Goal: Information Seeking & Learning: Learn about a topic

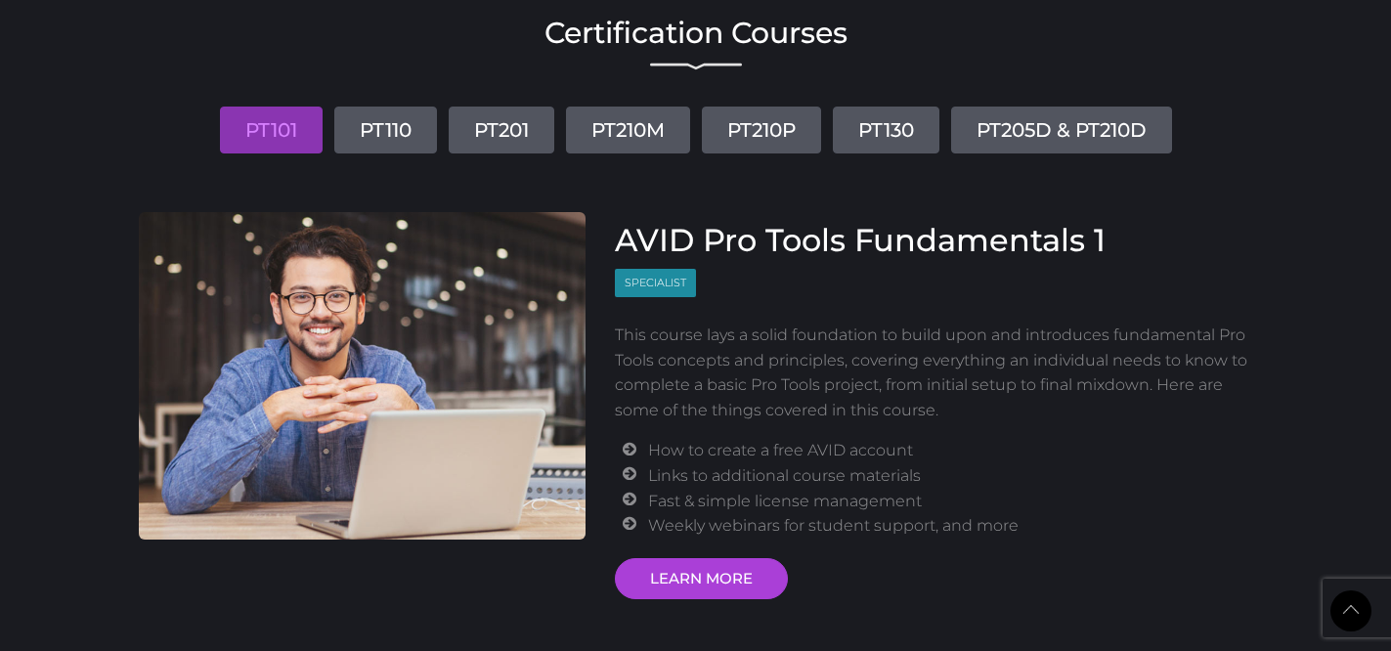
scroll to position [2325, 0]
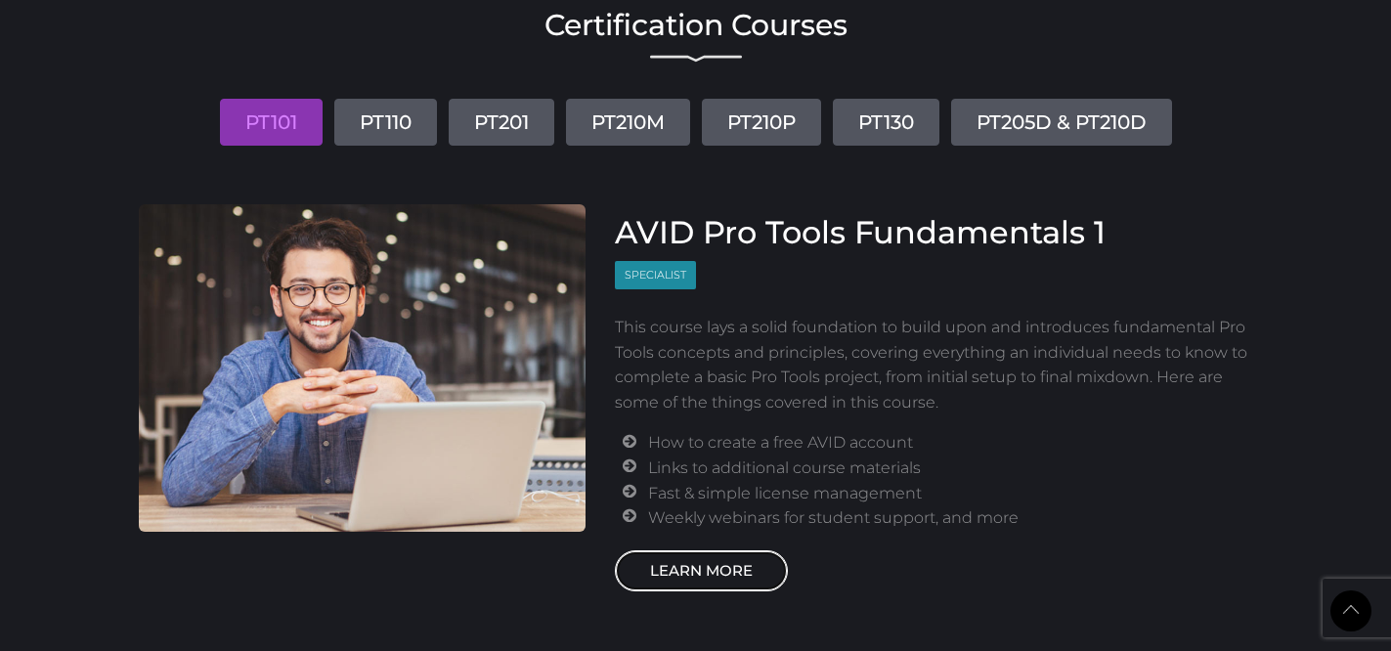
click at [717, 572] on link "LEARN MORE" at bounding box center [701, 570] width 173 height 41
click at [274, 119] on link "PT101" at bounding box center [271, 122] width 103 height 47
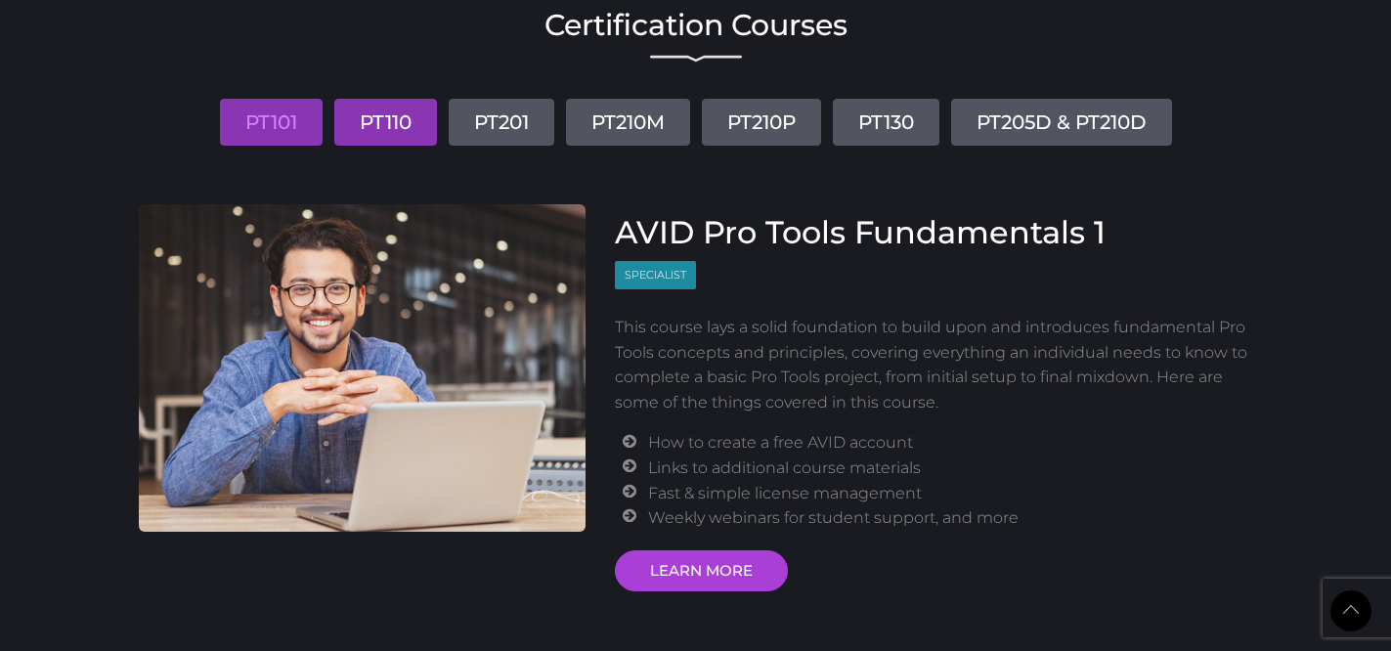
click at [402, 114] on link "PT110" at bounding box center [385, 122] width 103 height 47
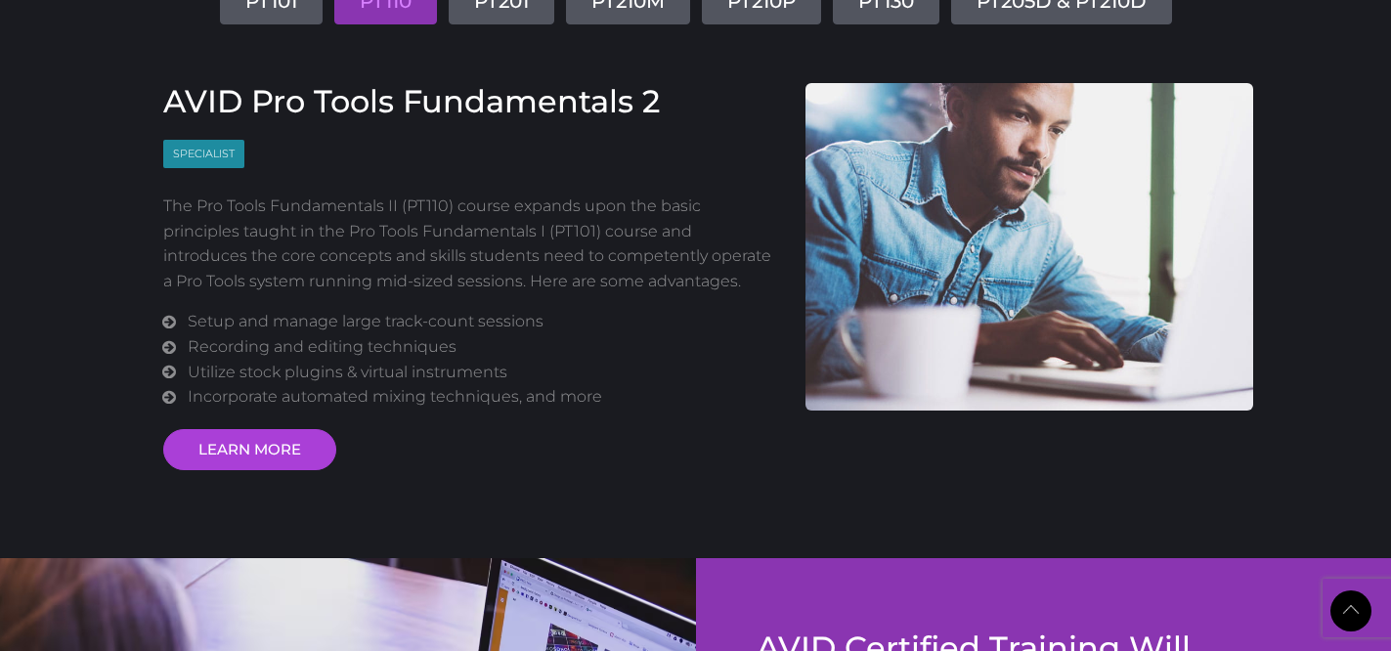
scroll to position [2469, 0]
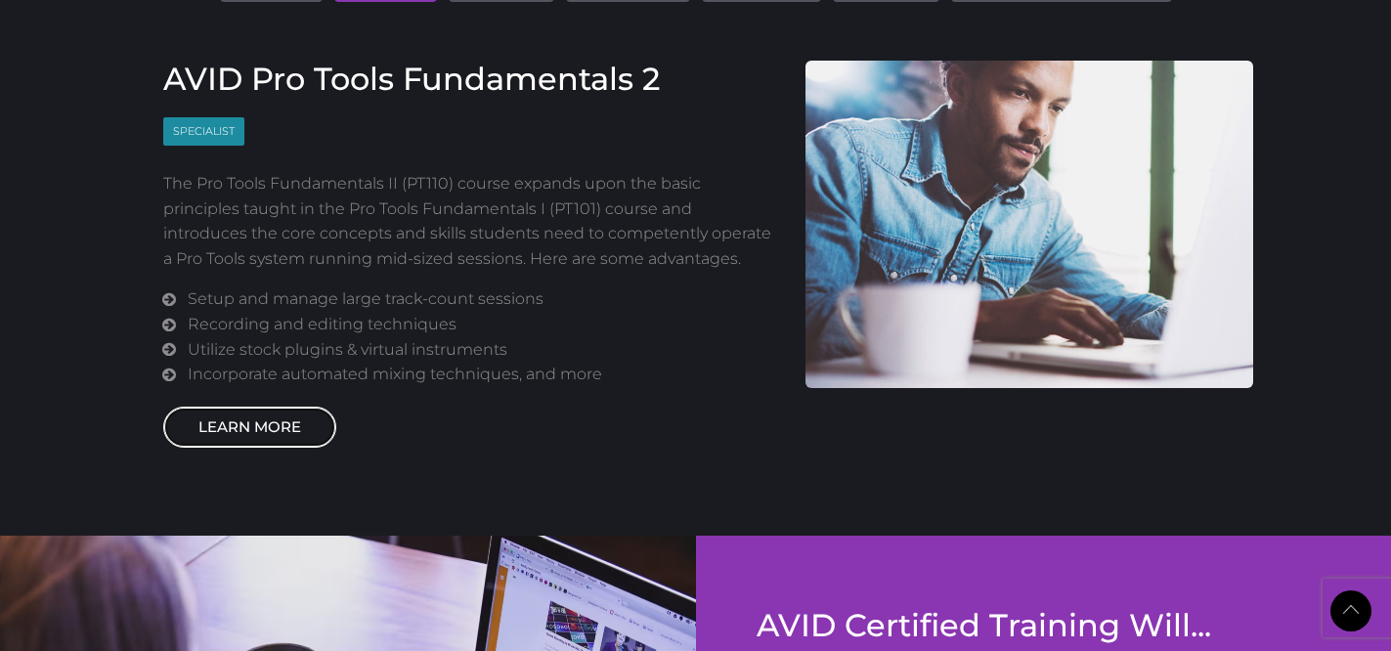
click at [277, 415] on link "LEARN MORE" at bounding box center [249, 427] width 173 height 41
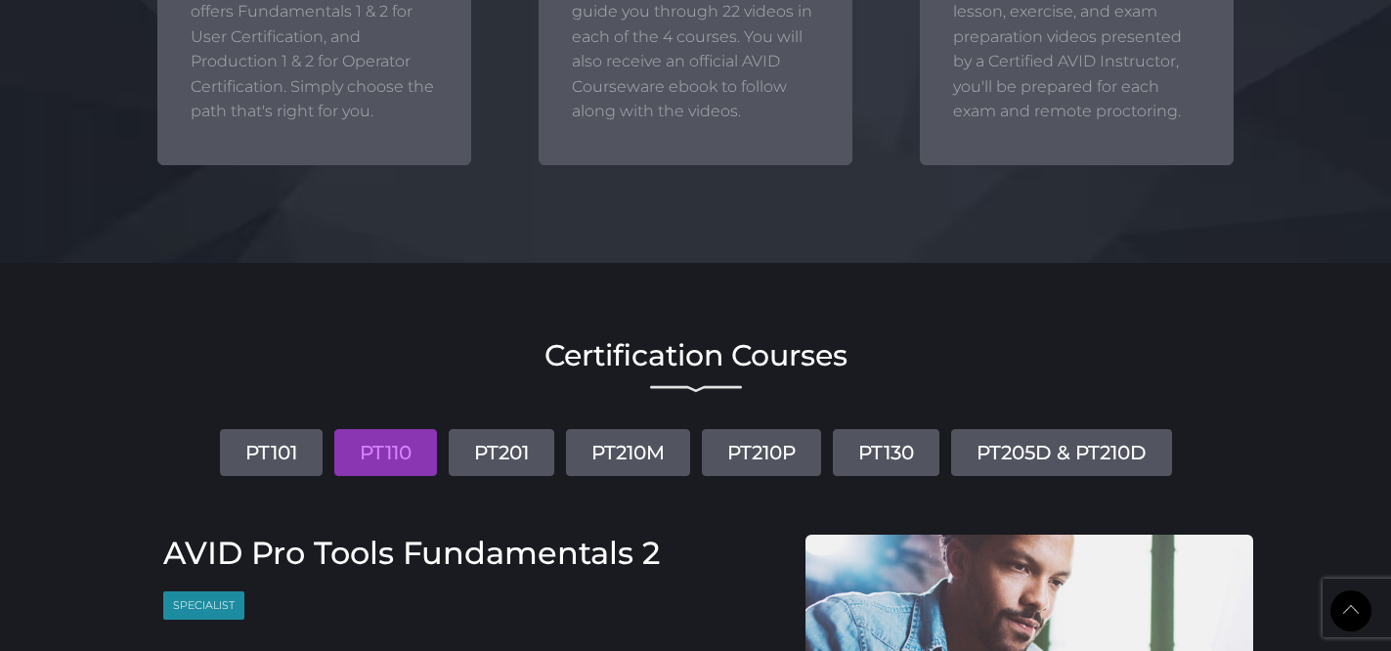
scroll to position [2013, 0]
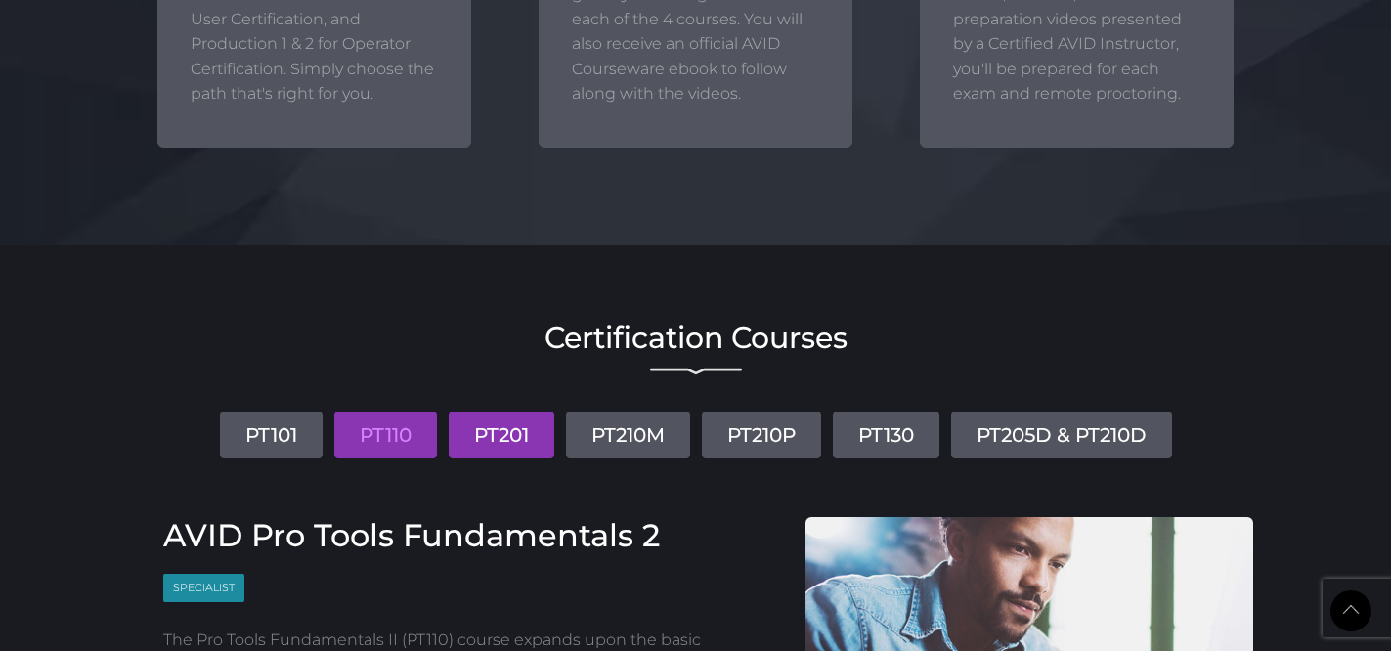
click at [513, 444] on link "PT201" at bounding box center [502, 434] width 106 height 47
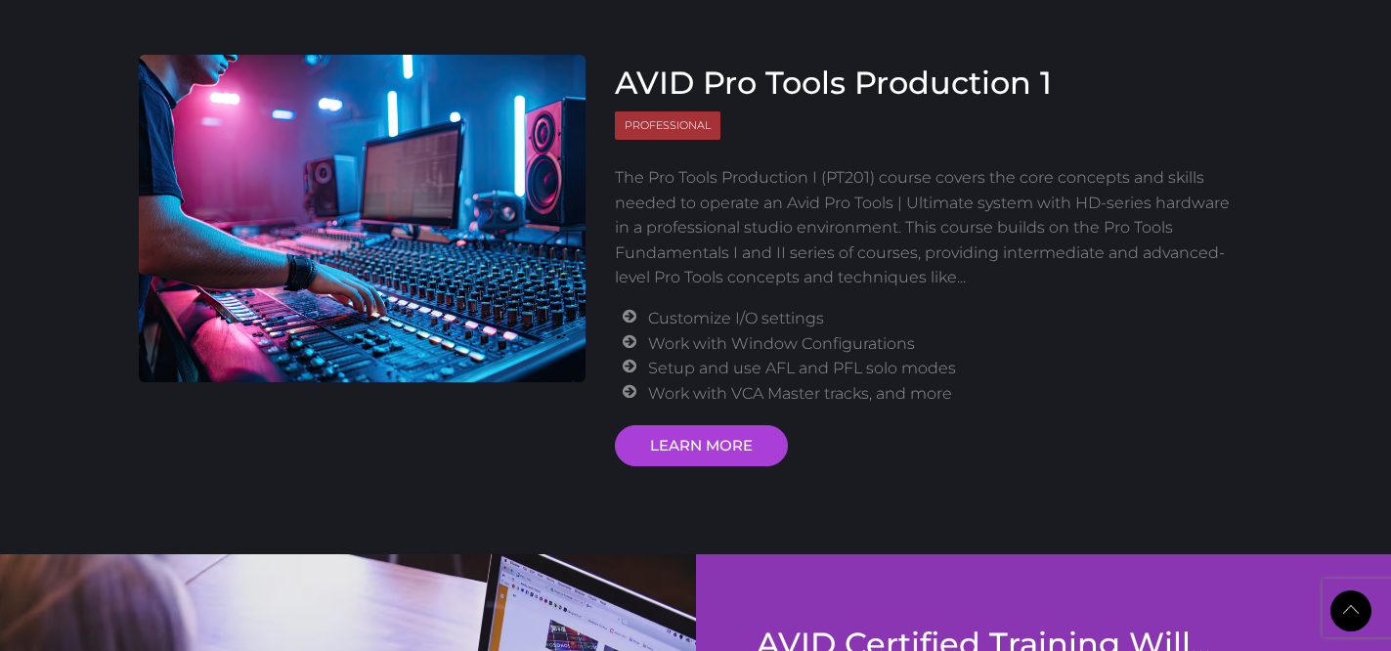
scroll to position [2503, 0]
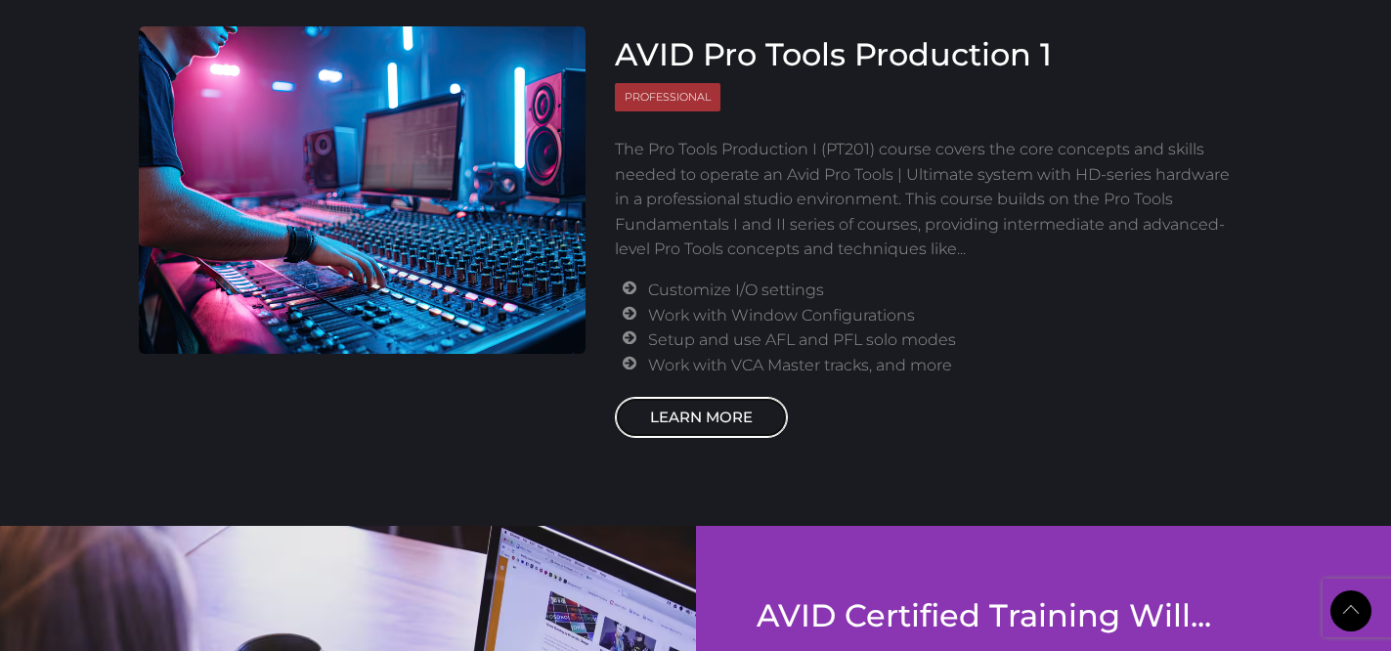
click at [697, 422] on link "LEARN MORE" at bounding box center [701, 417] width 173 height 41
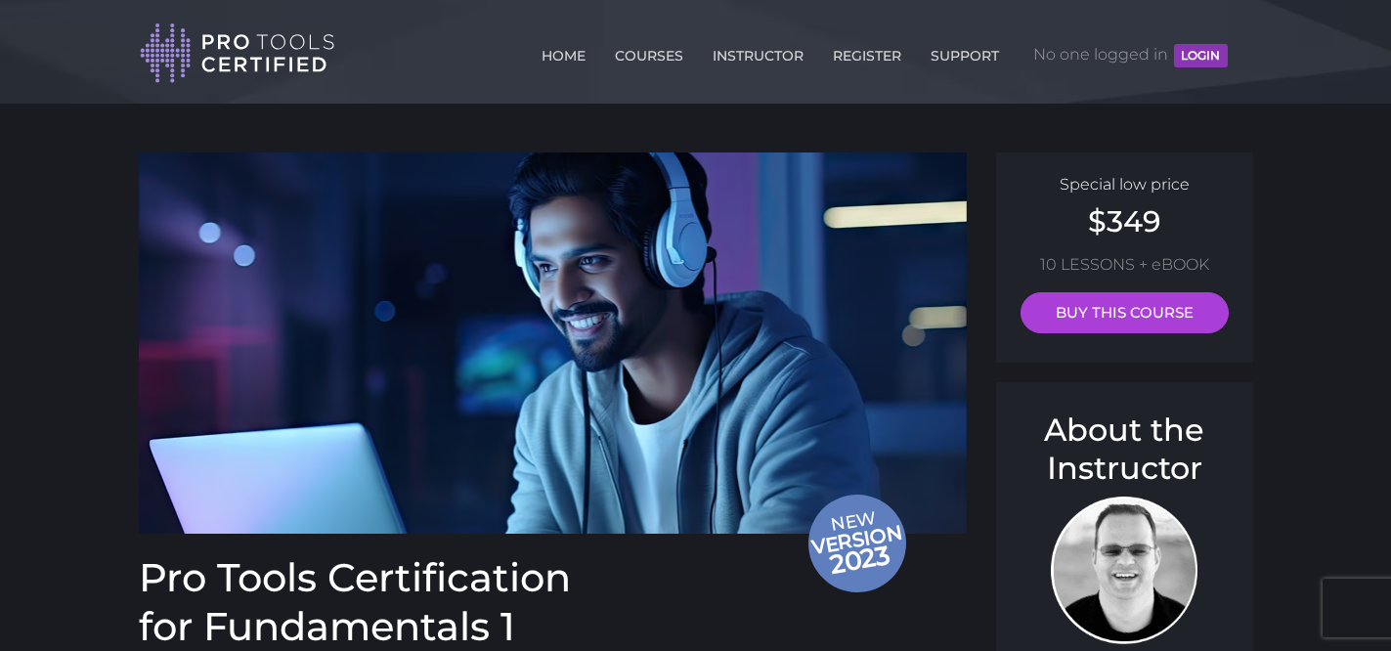
scroll to position [4, 0]
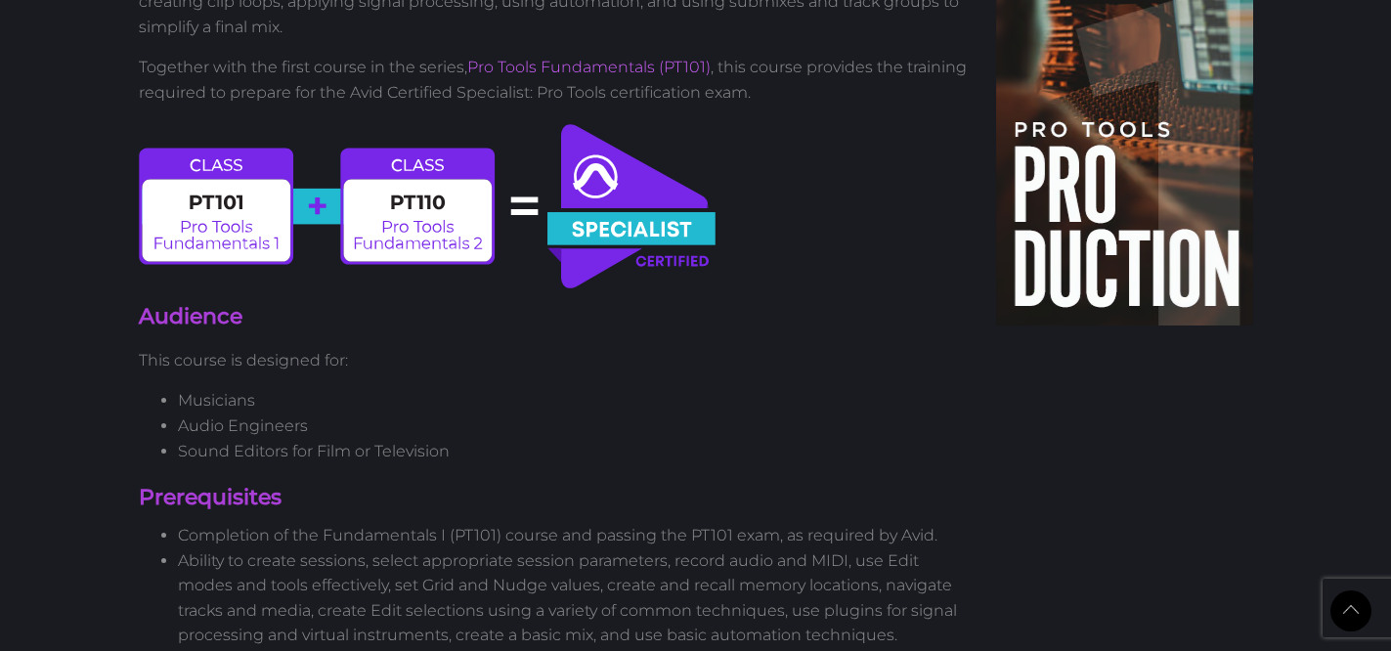
scroll to position [610, 0]
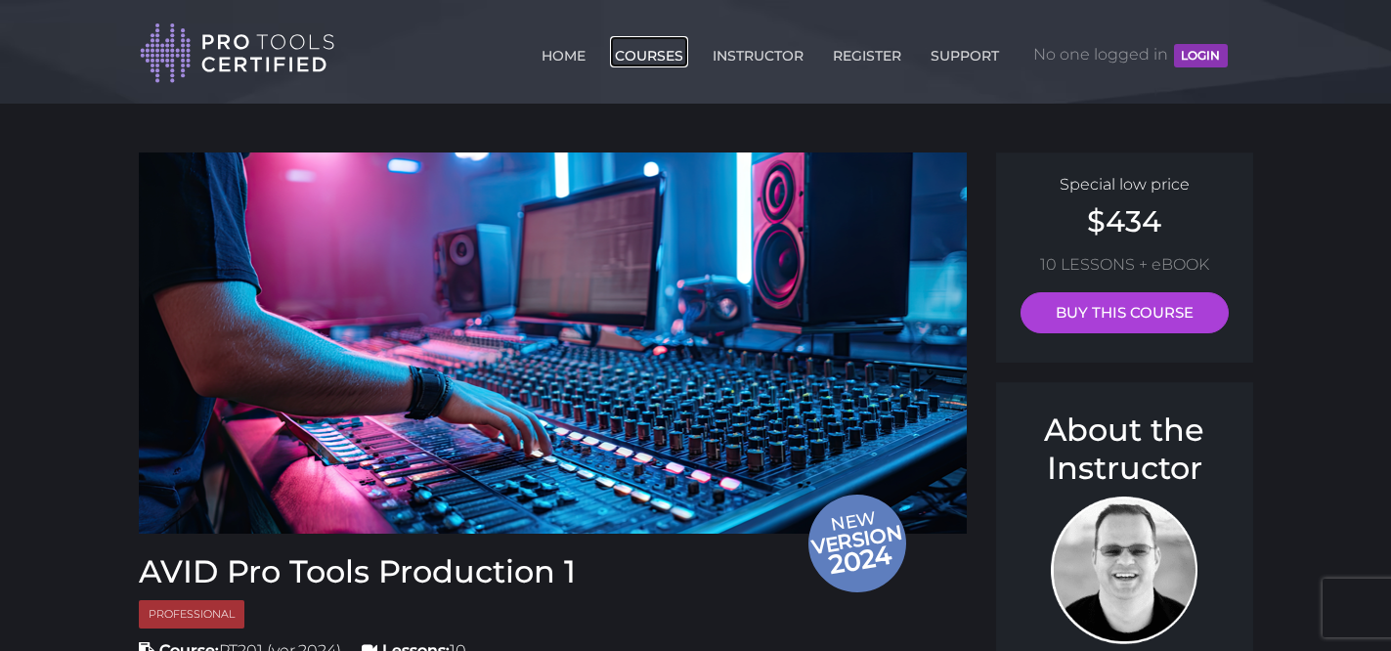
click at [649, 56] on link "COURSES" at bounding box center [649, 51] width 78 height 31
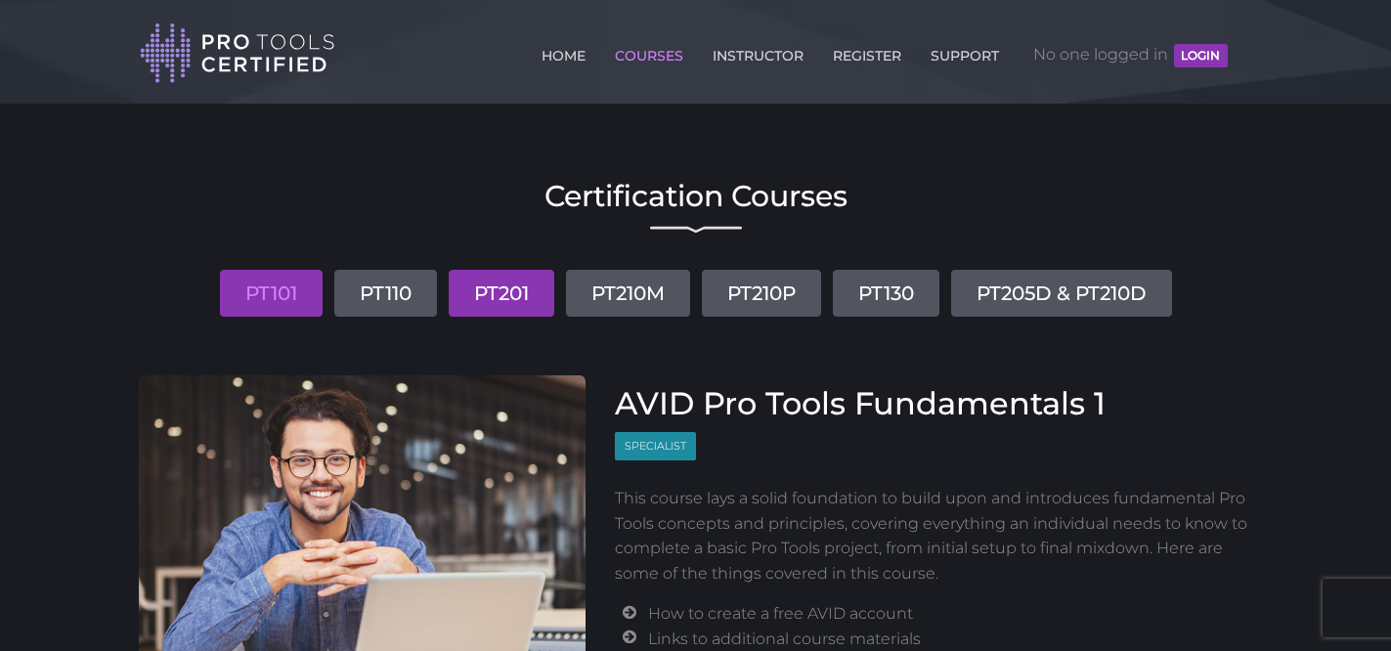
click at [511, 289] on link "PT201" at bounding box center [502, 293] width 106 height 47
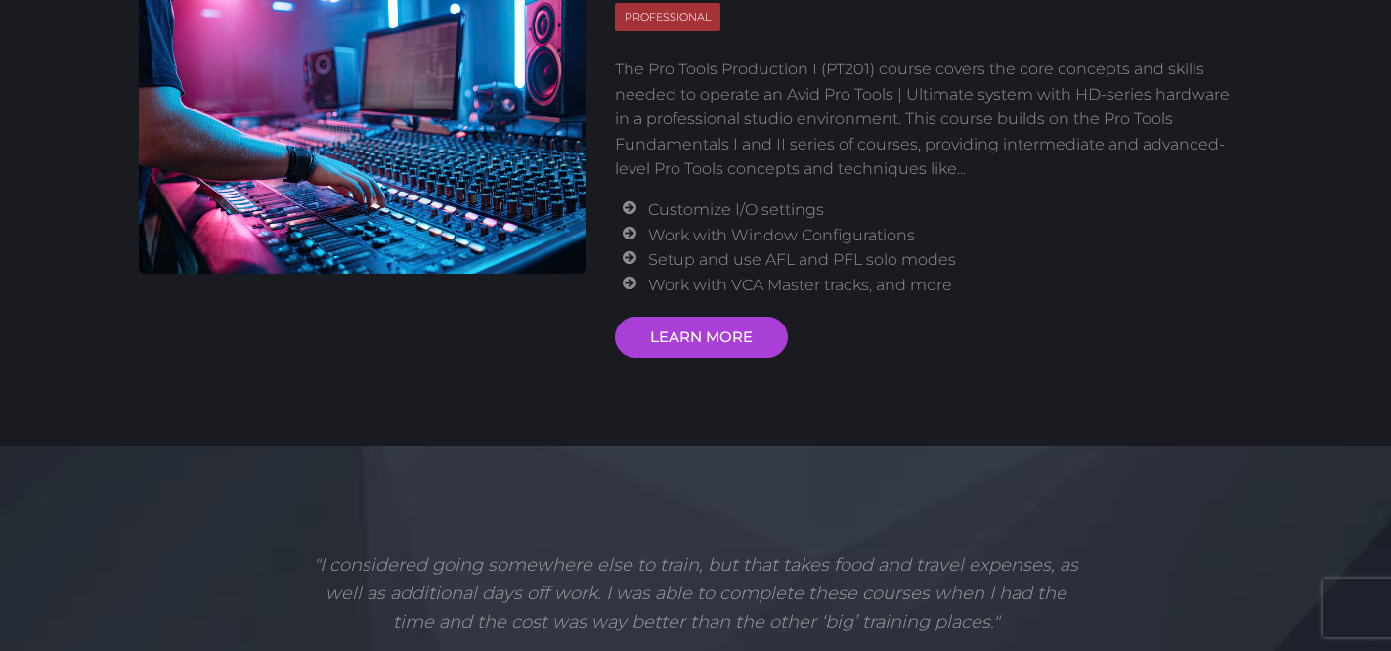
scroll to position [444, 0]
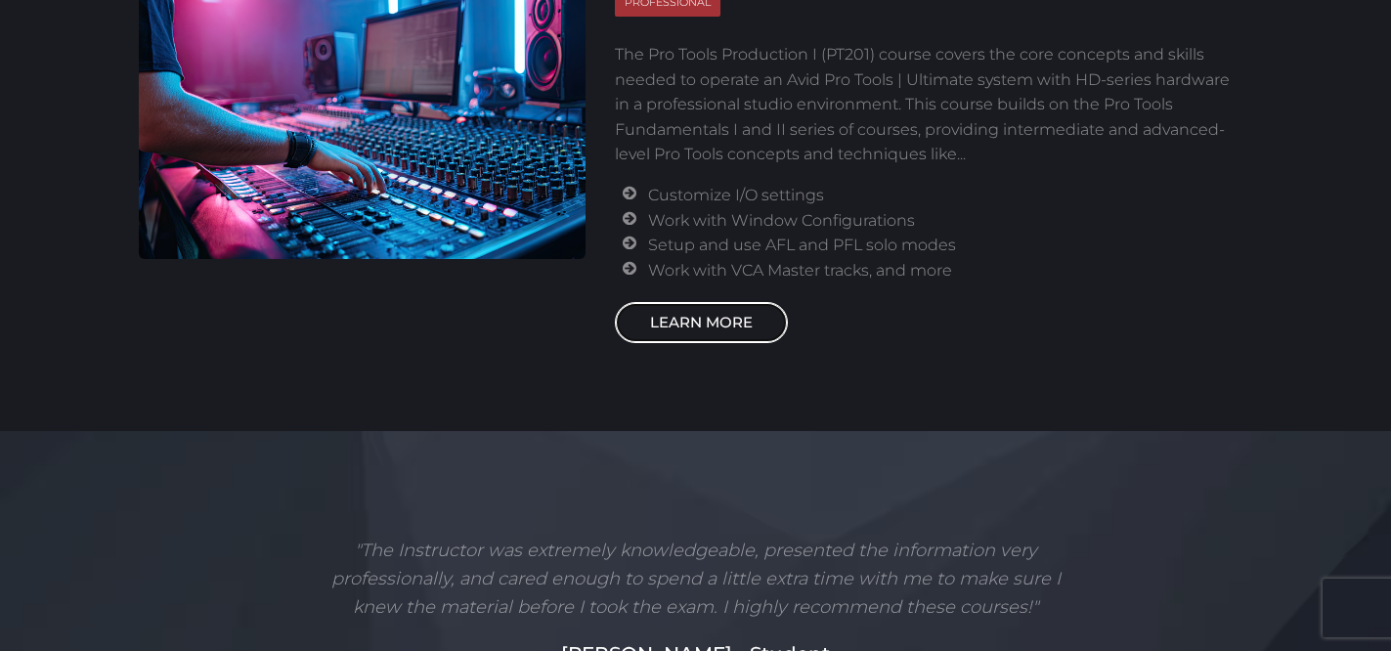
click at [735, 318] on link "LEARN MORE" at bounding box center [701, 322] width 173 height 41
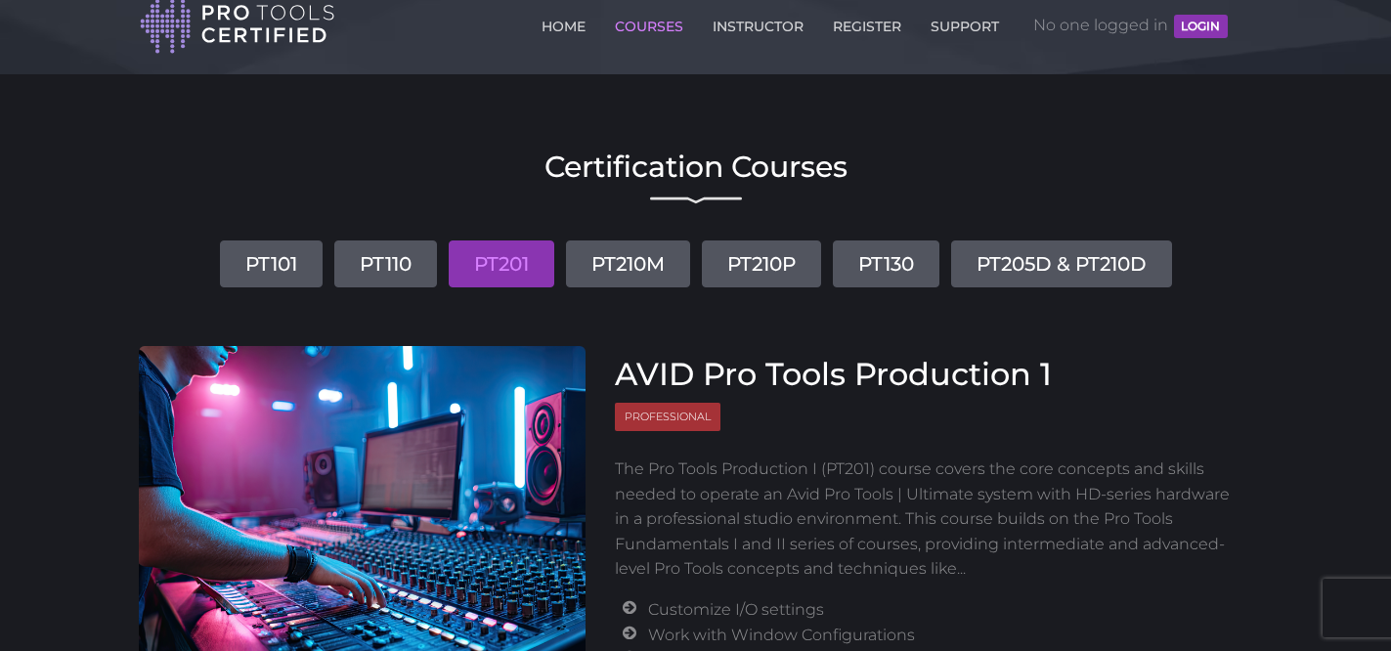
scroll to position [0, 0]
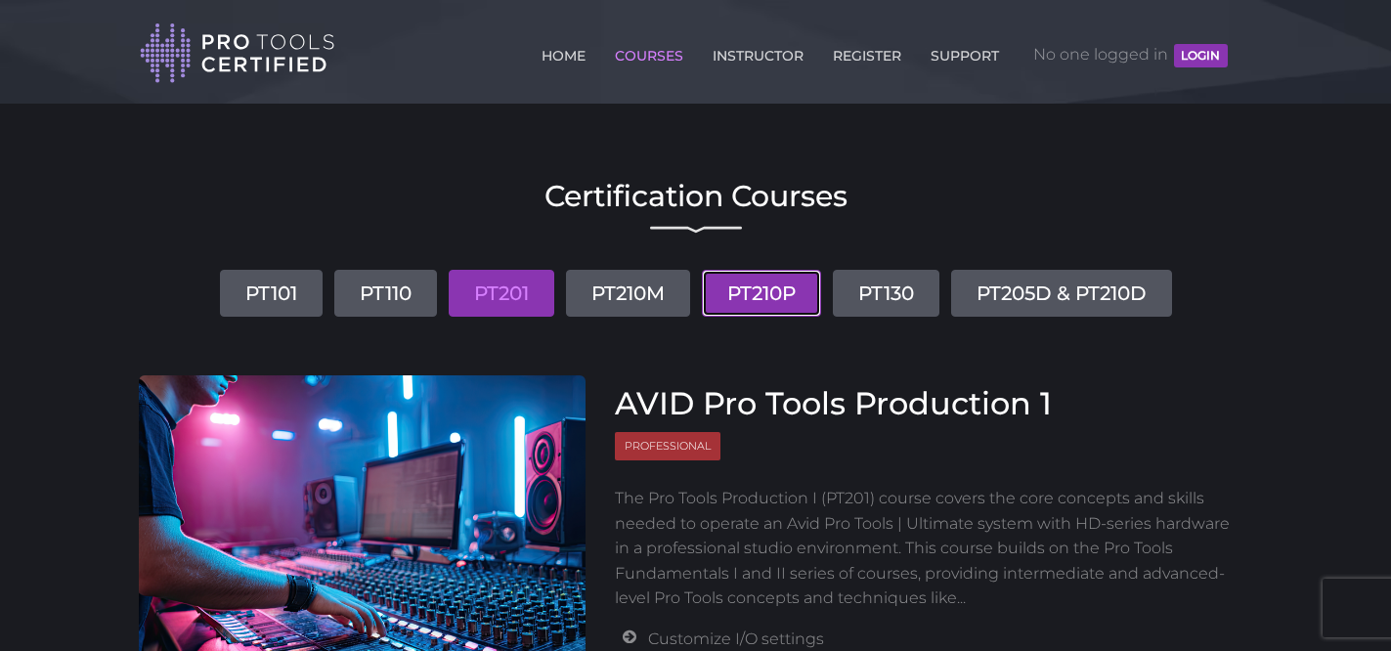
click at [777, 296] on link "PT210P" at bounding box center [761, 293] width 119 height 47
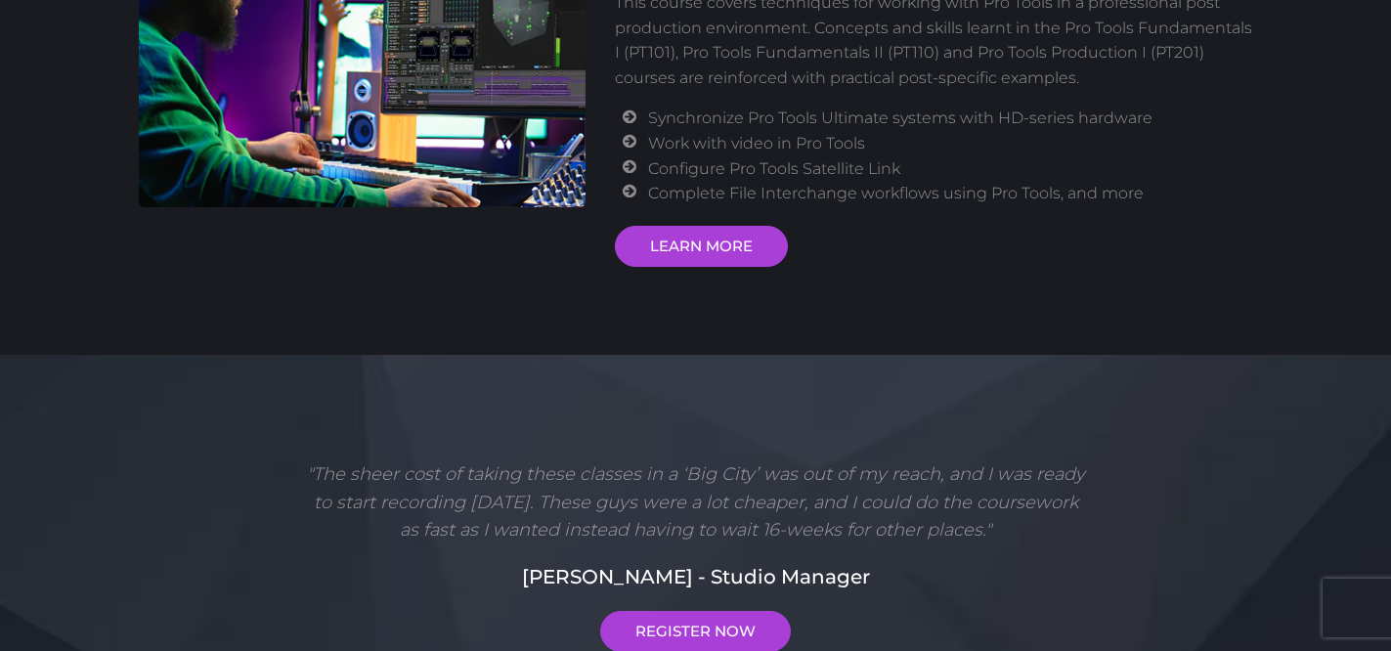
scroll to position [436, 0]
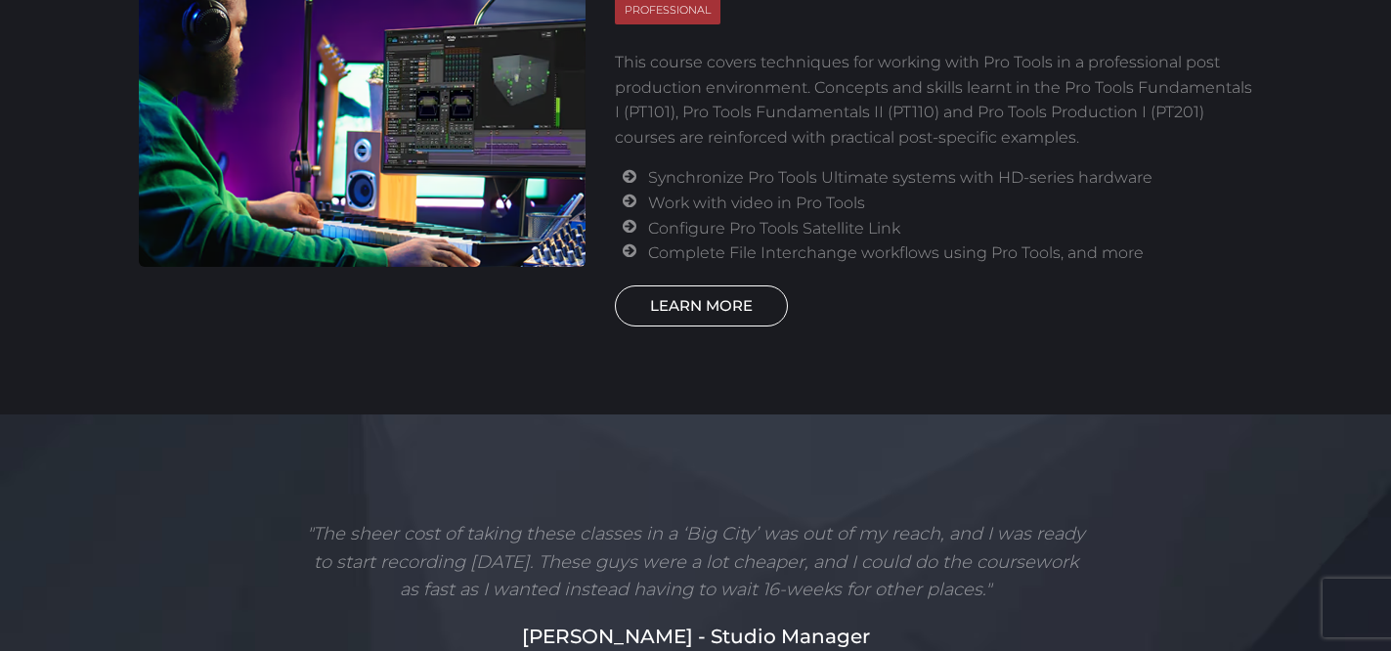
click at [704, 299] on link "LEARN MORE" at bounding box center [701, 305] width 173 height 41
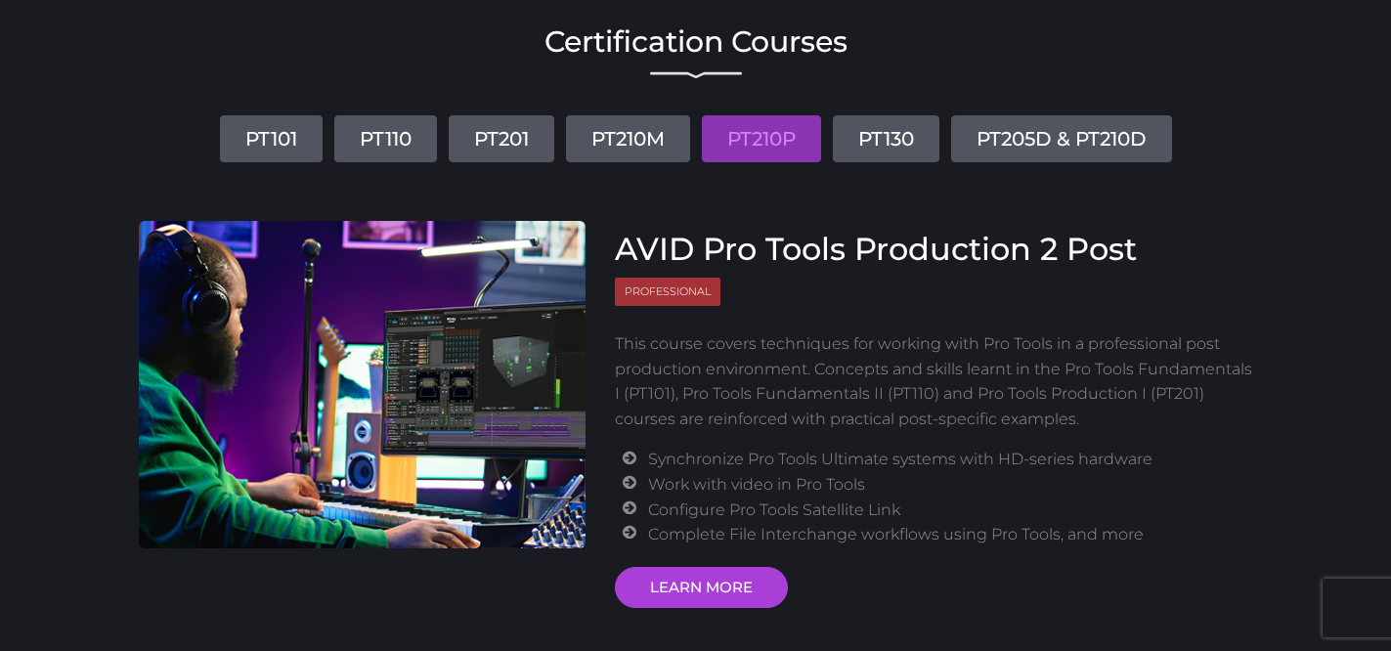
scroll to position [0, 0]
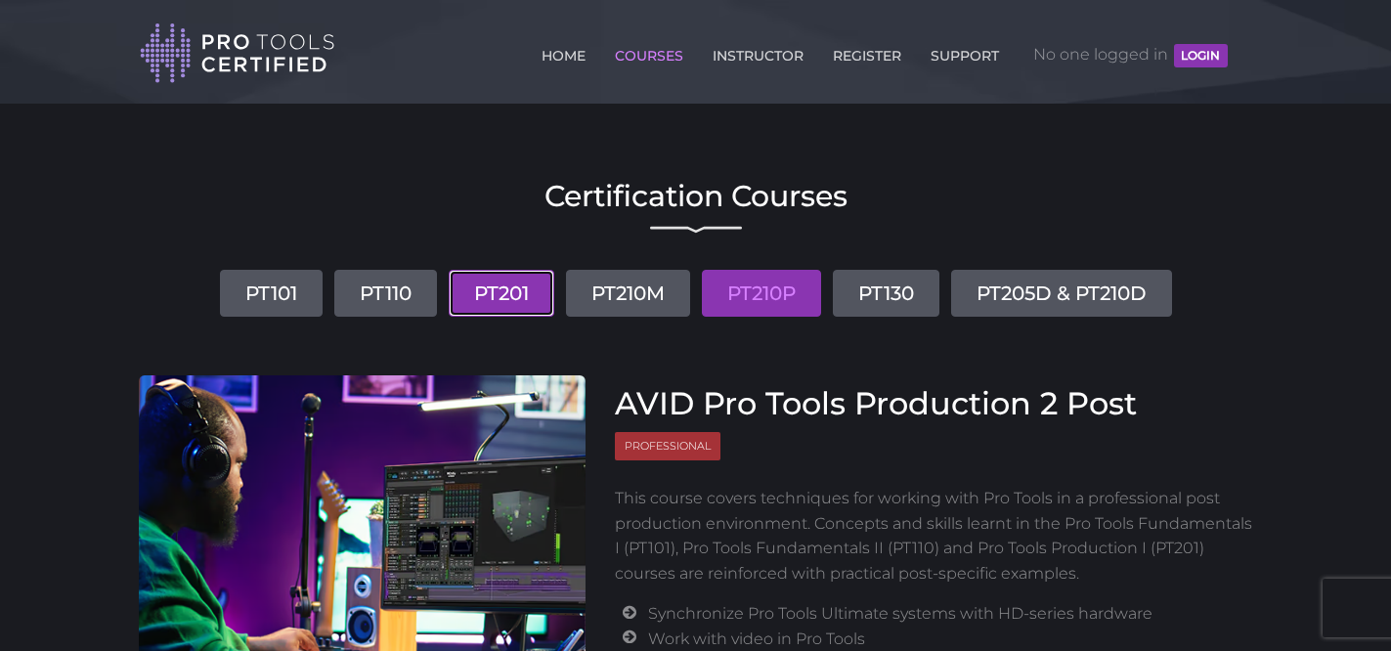
click at [524, 302] on link "PT201" at bounding box center [502, 293] width 106 height 47
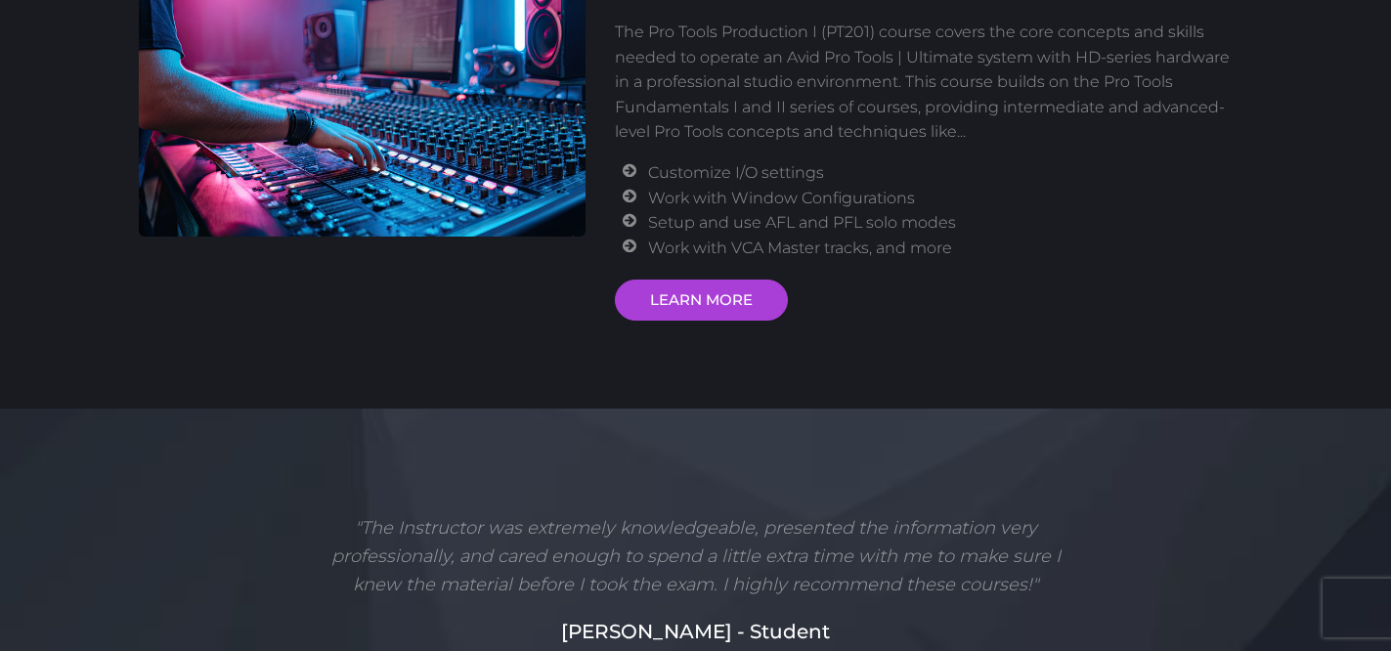
scroll to position [491, 0]
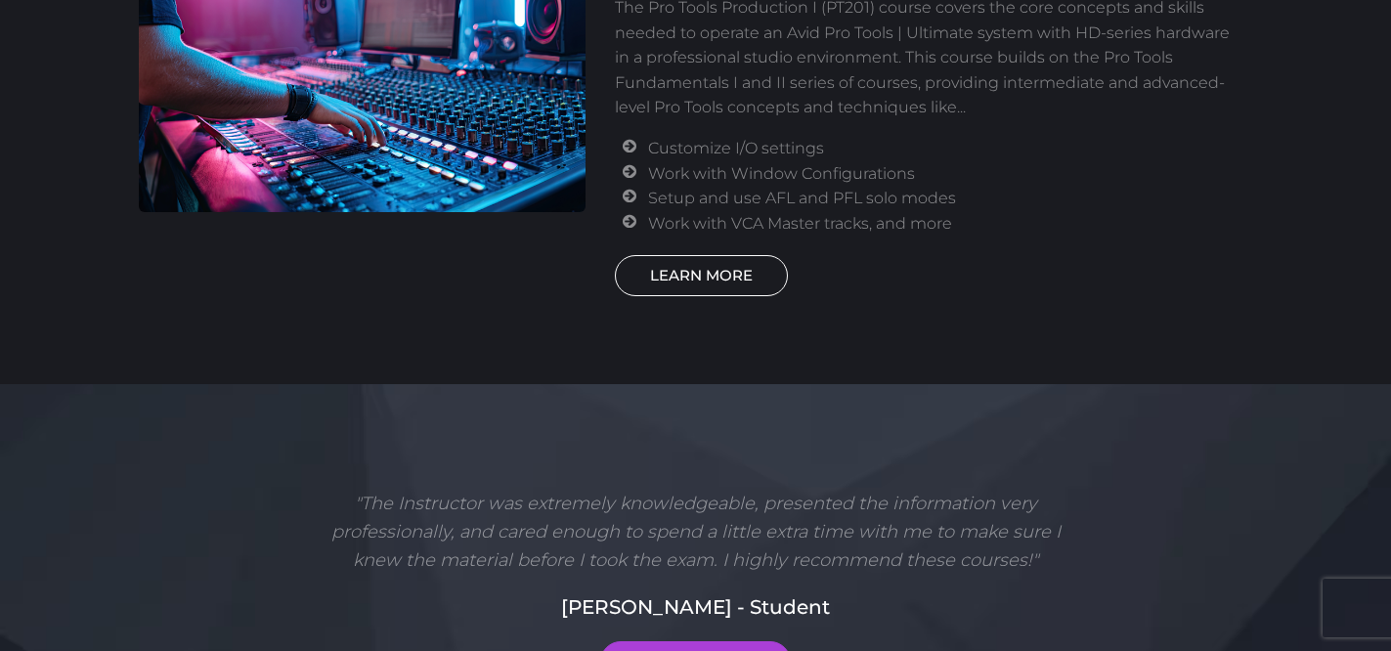
click at [700, 283] on link "LEARN MORE" at bounding box center [701, 275] width 173 height 41
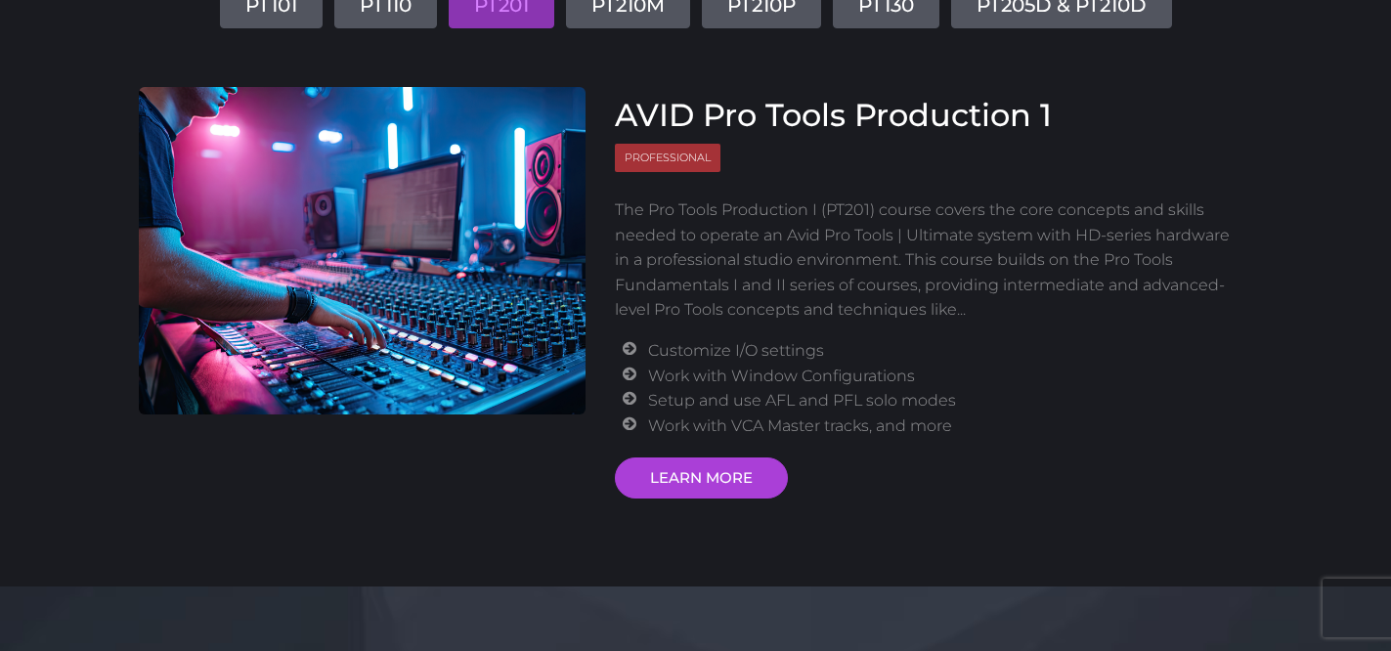
scroll to position [0, 0]
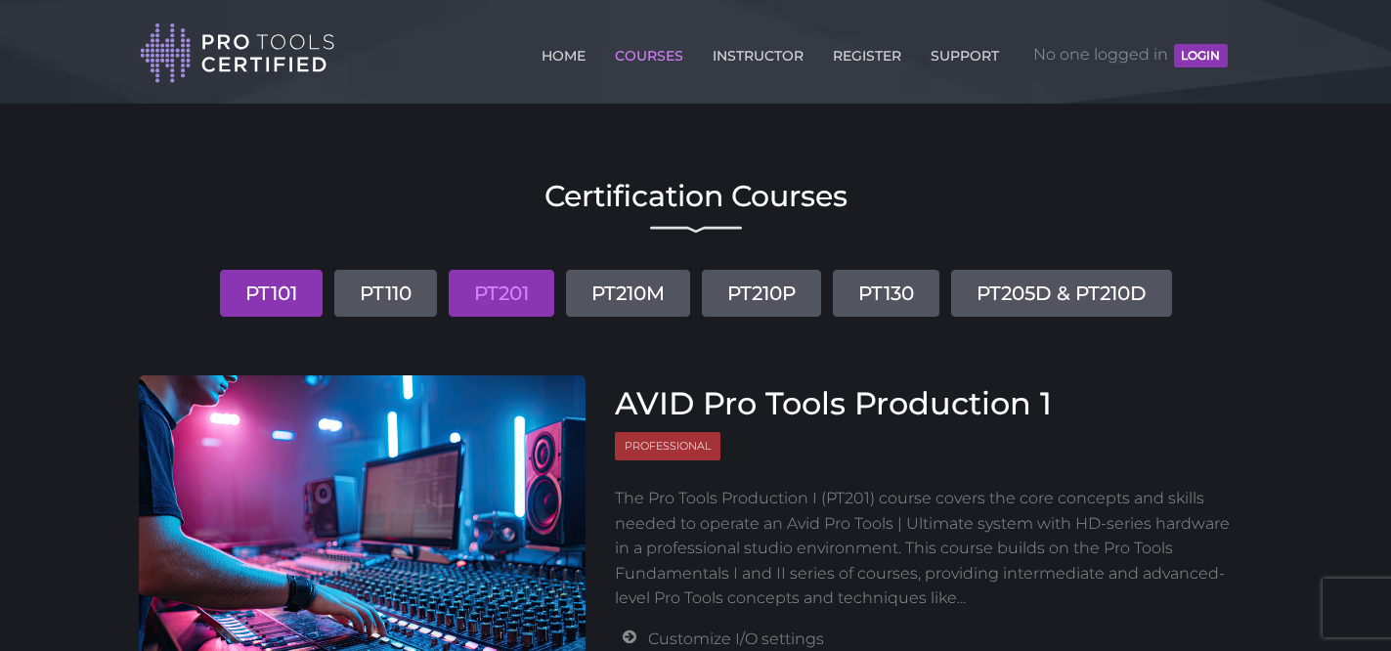
click at [278, 302] on link "PT101" at bounding box center [271, 293] width 103 height 47
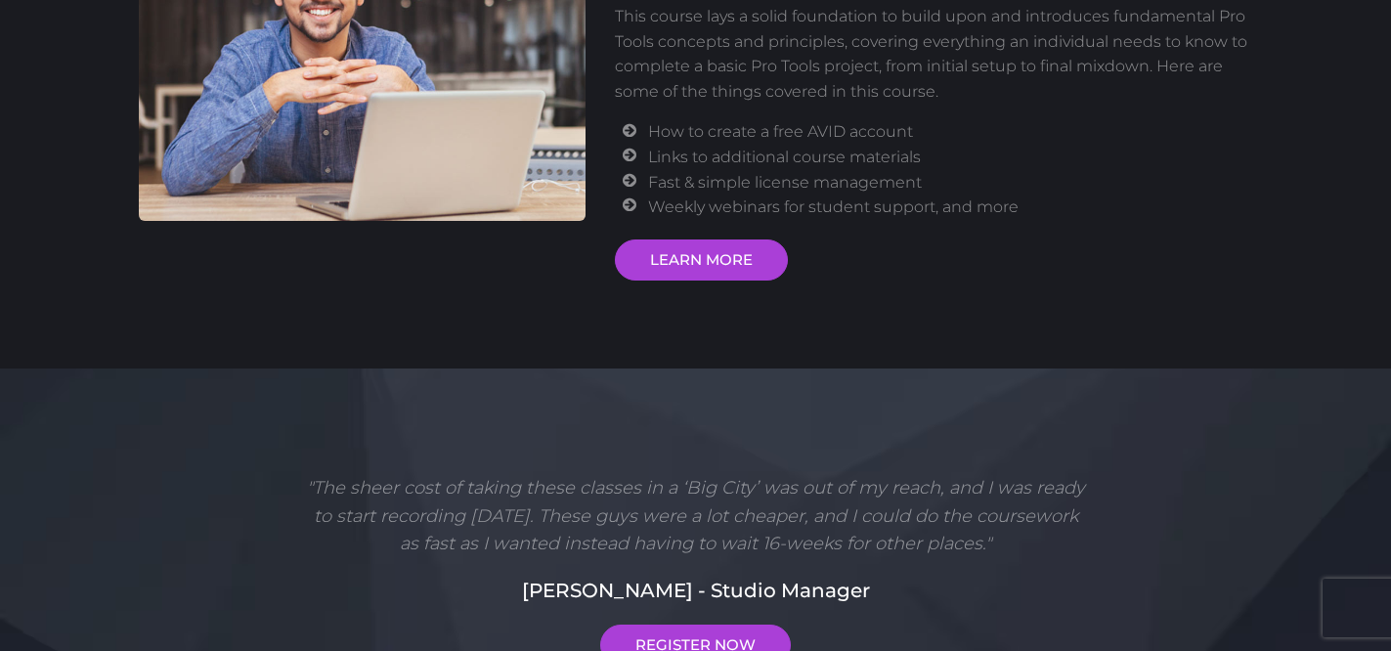
scroll to position [500, 0]
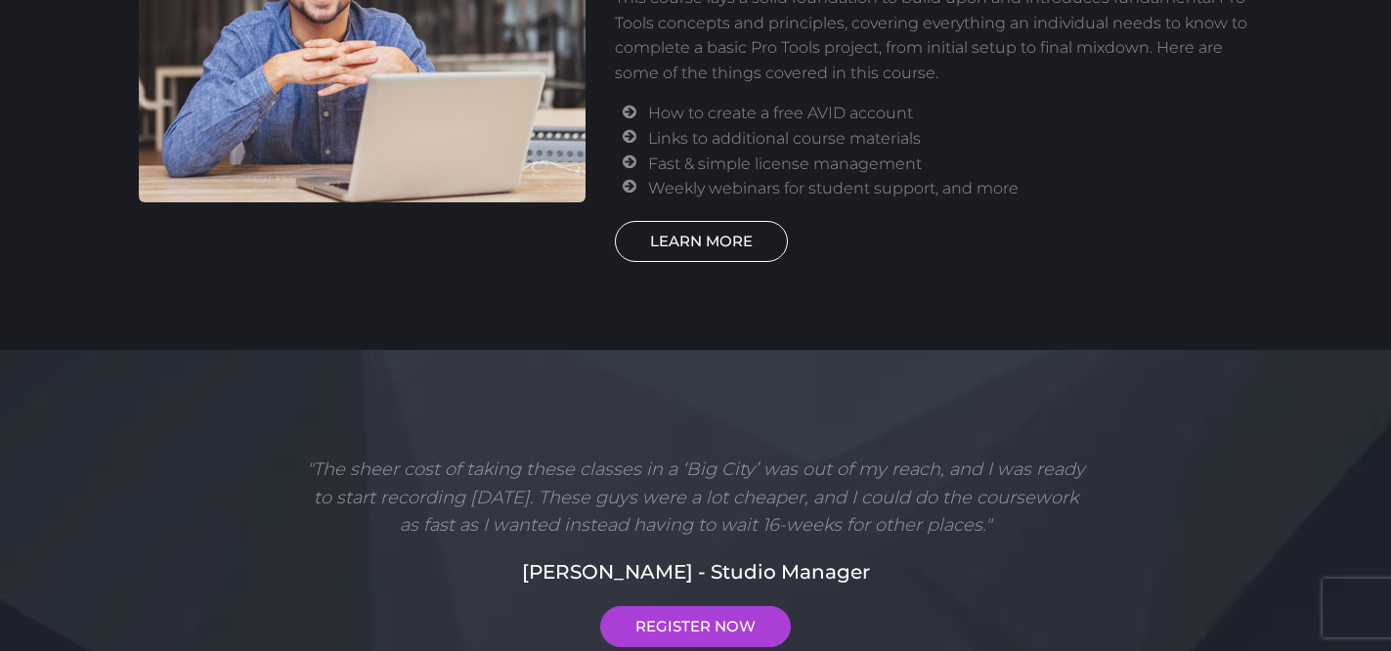
click at [714, 251] on link "LEARN MORE" at bounding box center [701, 241] width 173 height 41
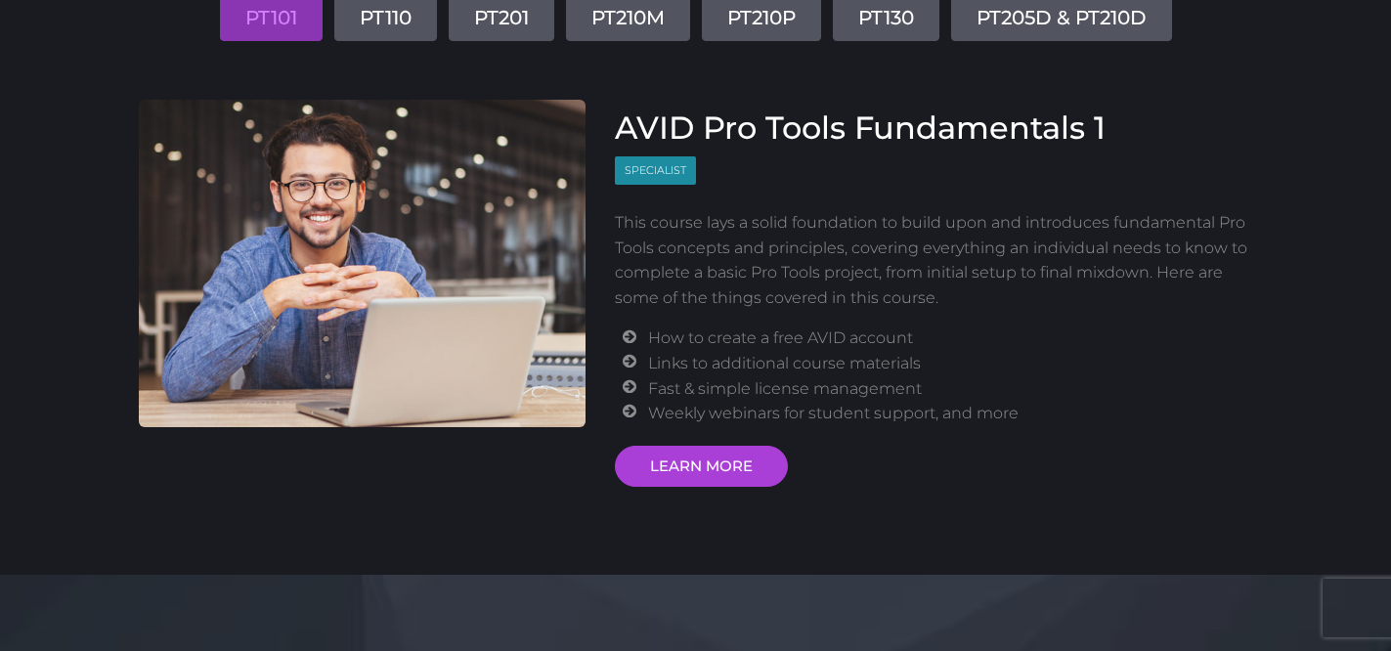
scroll to position [0, 0]
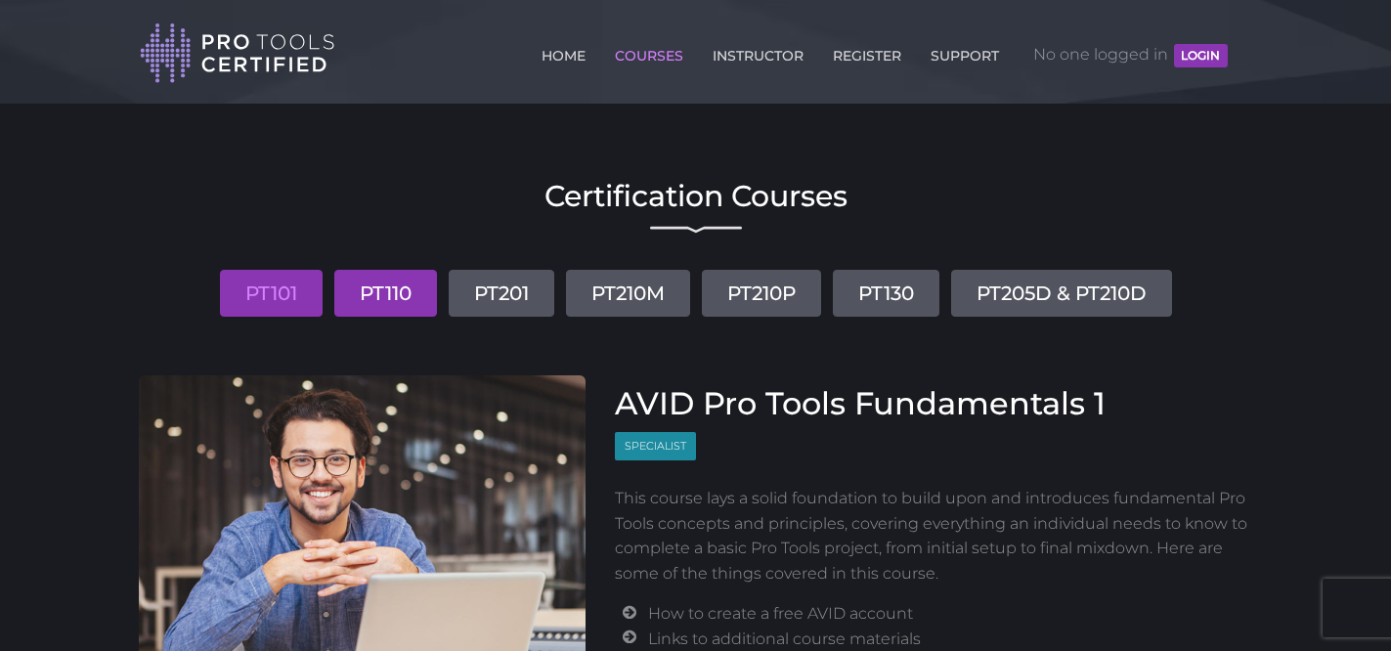
click at [400, 290] on link "PT110" at bounding box center [385, 293] width 103 height 47
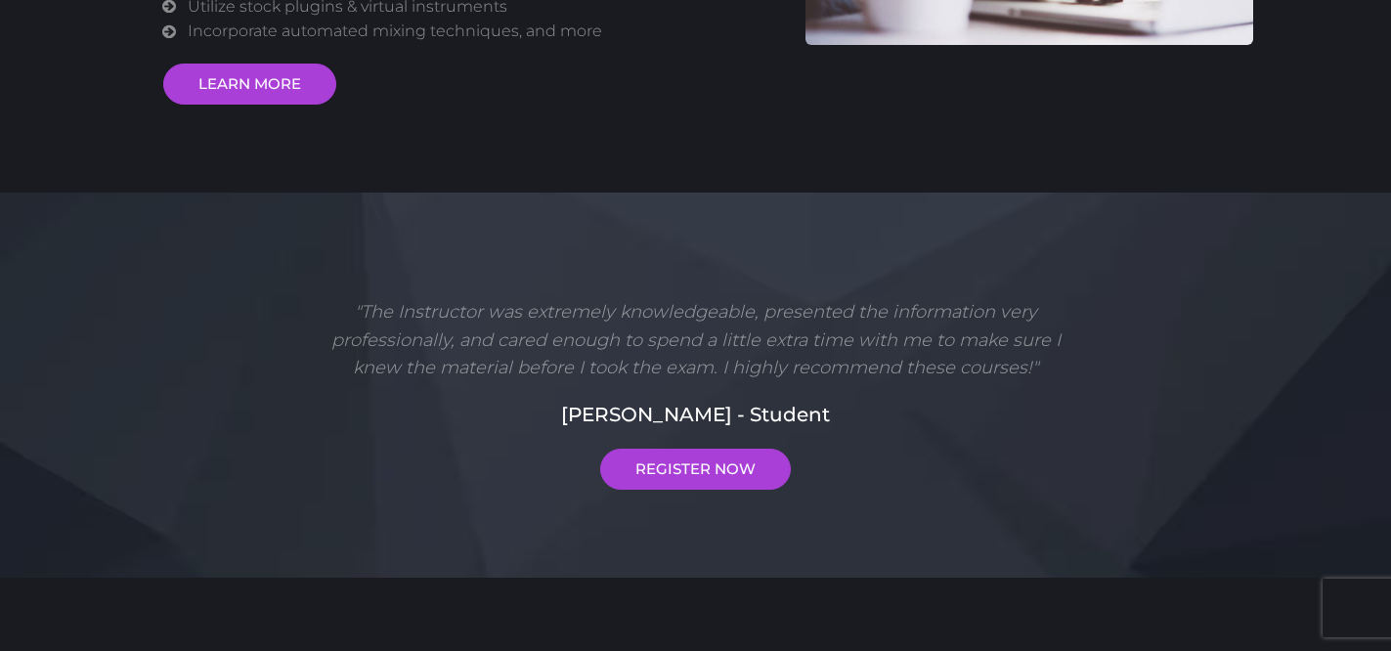
scroll to position [294, 0]
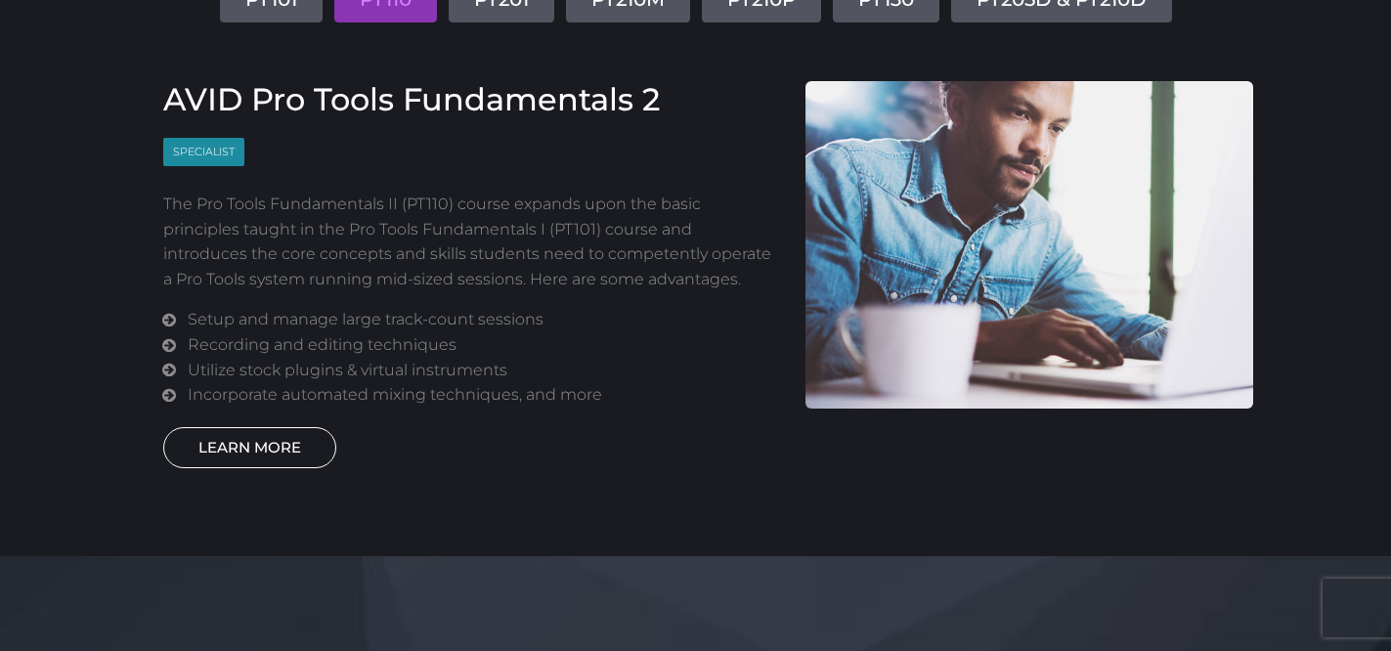
click at [266, 456] on link "LEARN MORE" at bounding box center [249, 447] width 173 height 41
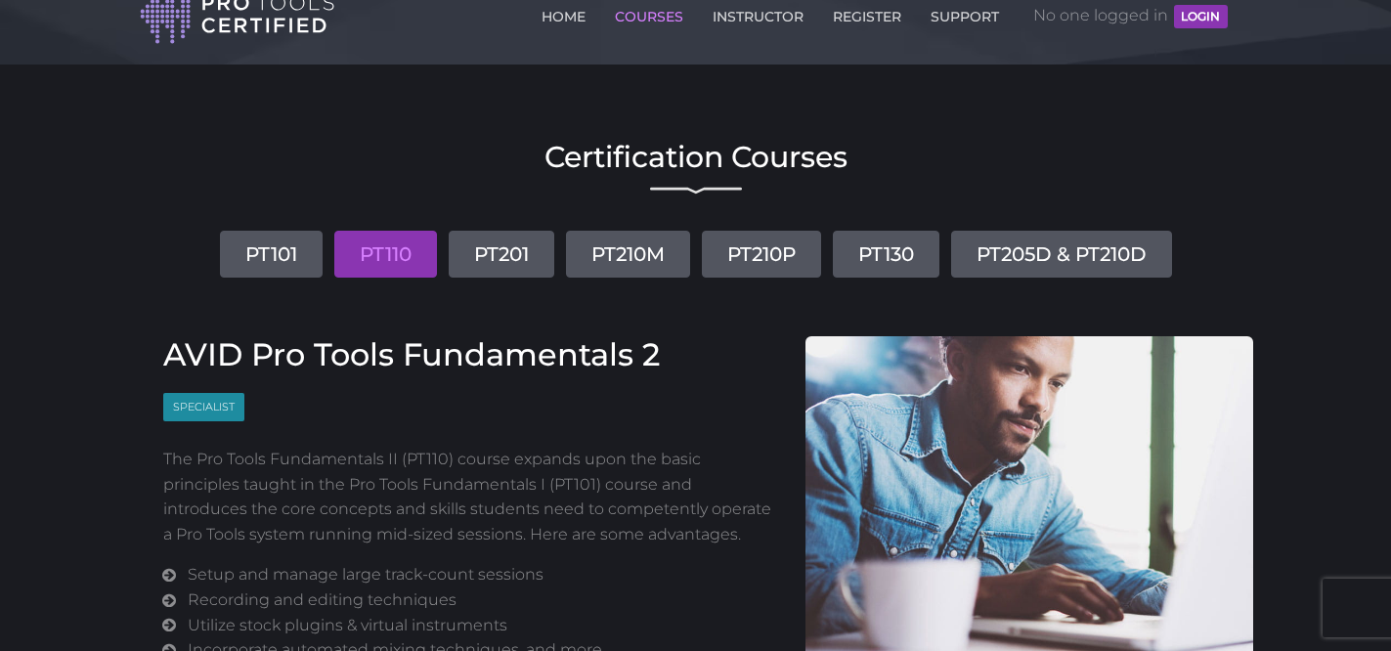
scroll to position [0, 0]
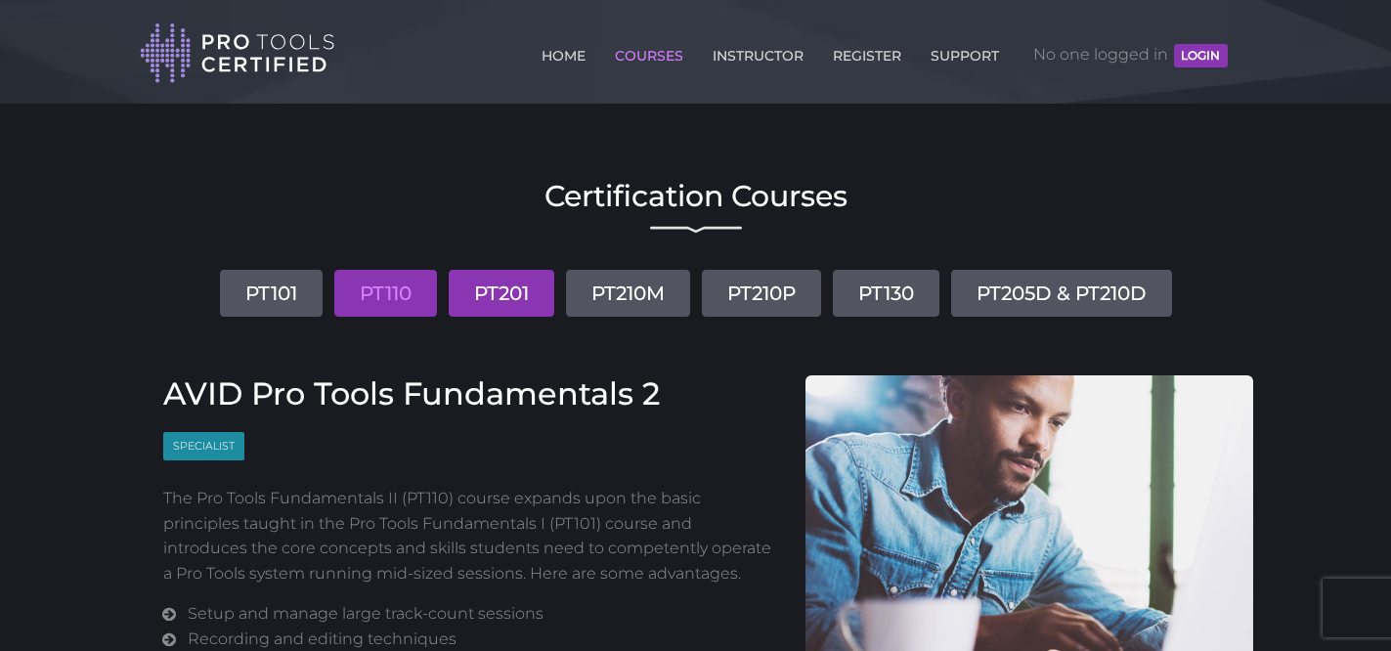
click at [521, 297] on link "PT201" at bounding box center [502, 293] width 106 height 47
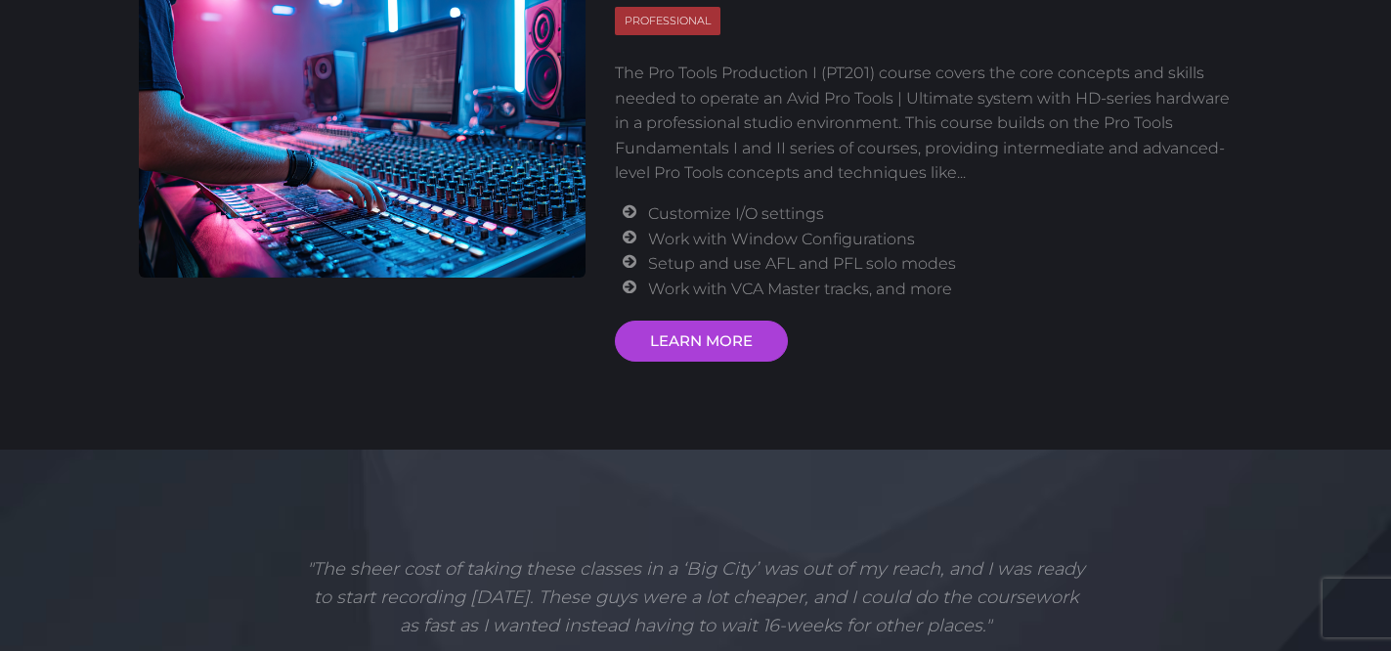
scroll to position [712, 0]
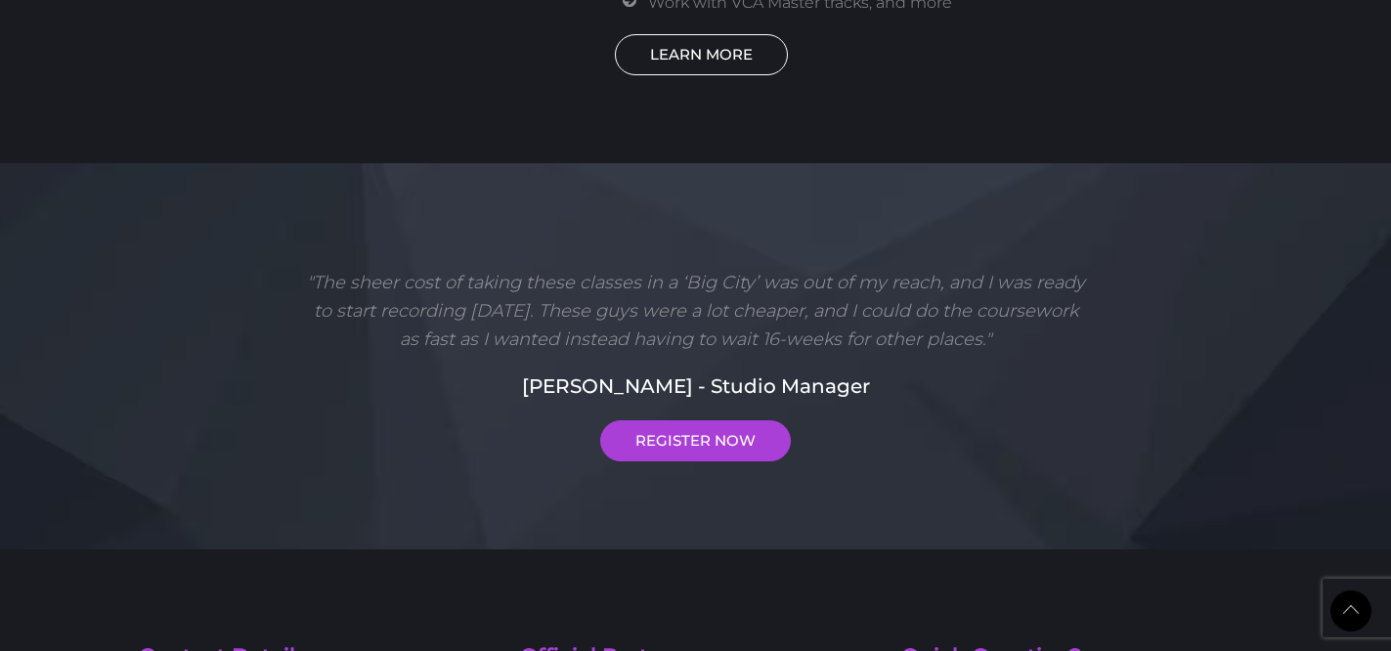
click at [715, 56] on link "LEARN MORE" at bounding box center [701, 54] width 173 height 41
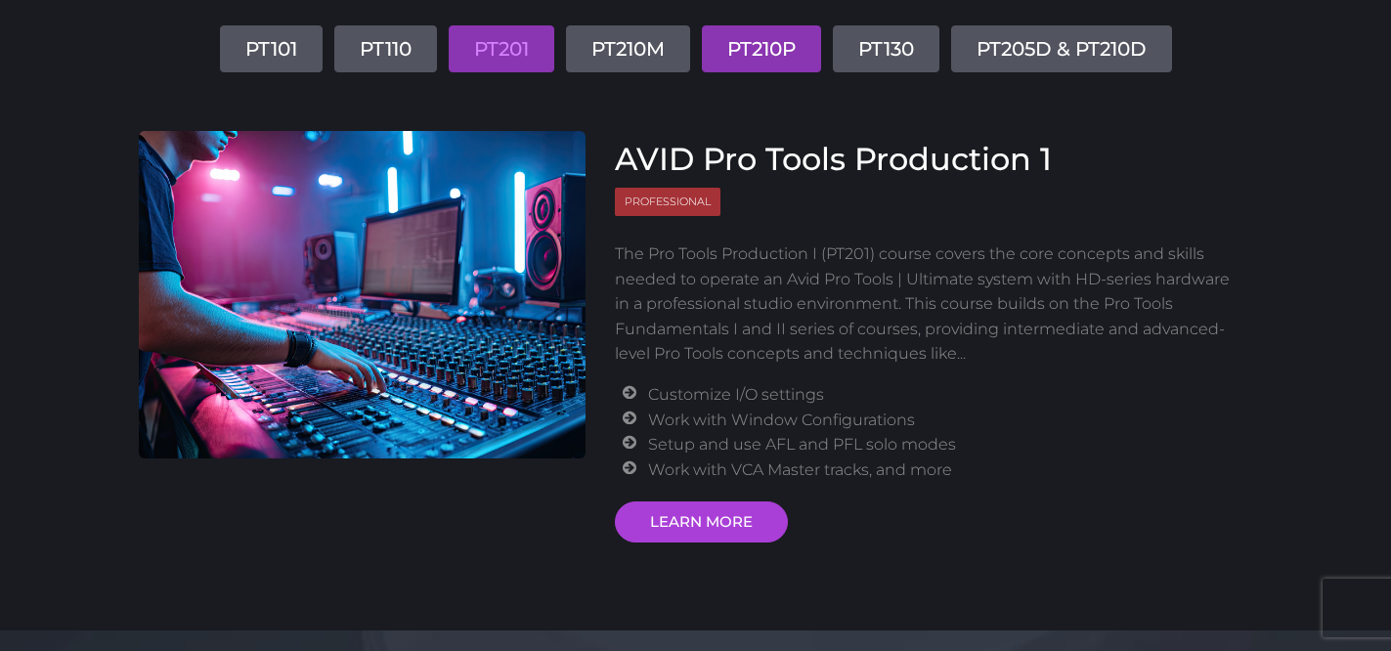
scroll to position [0, 0]
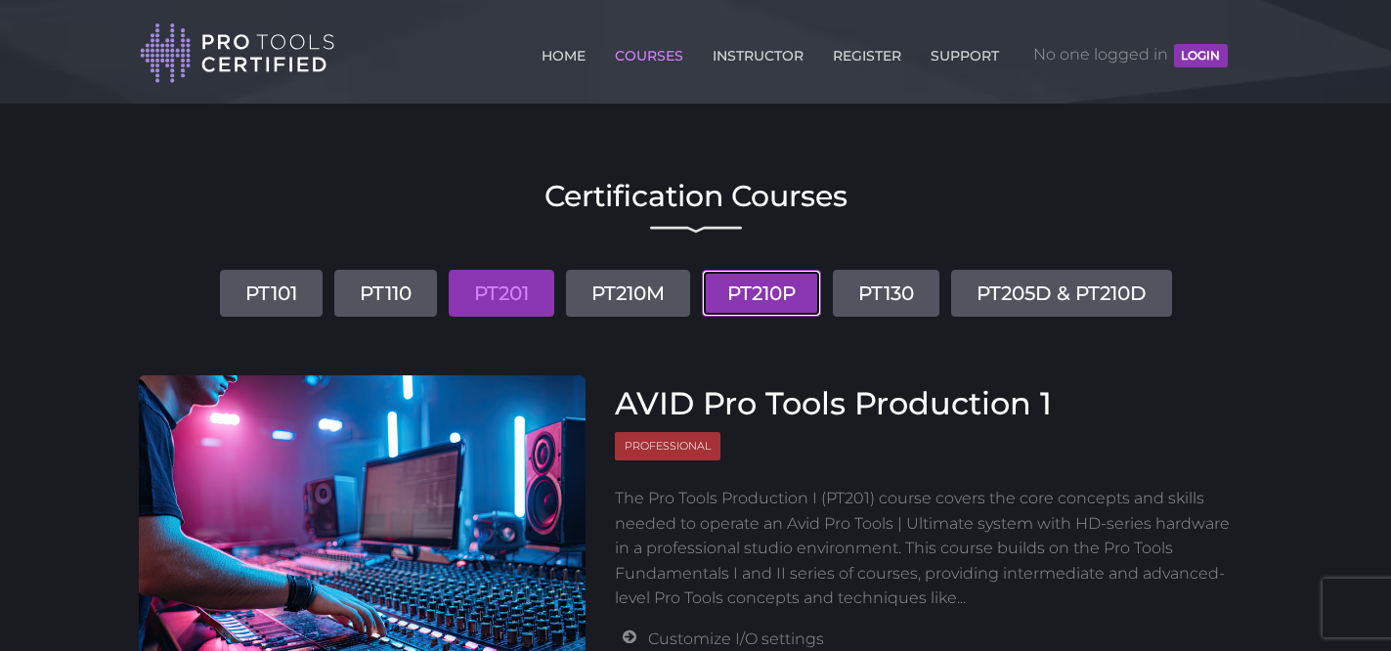
click at [771, 298] on link "PT210P" at bounding box center [761, 293] width 119 height 47
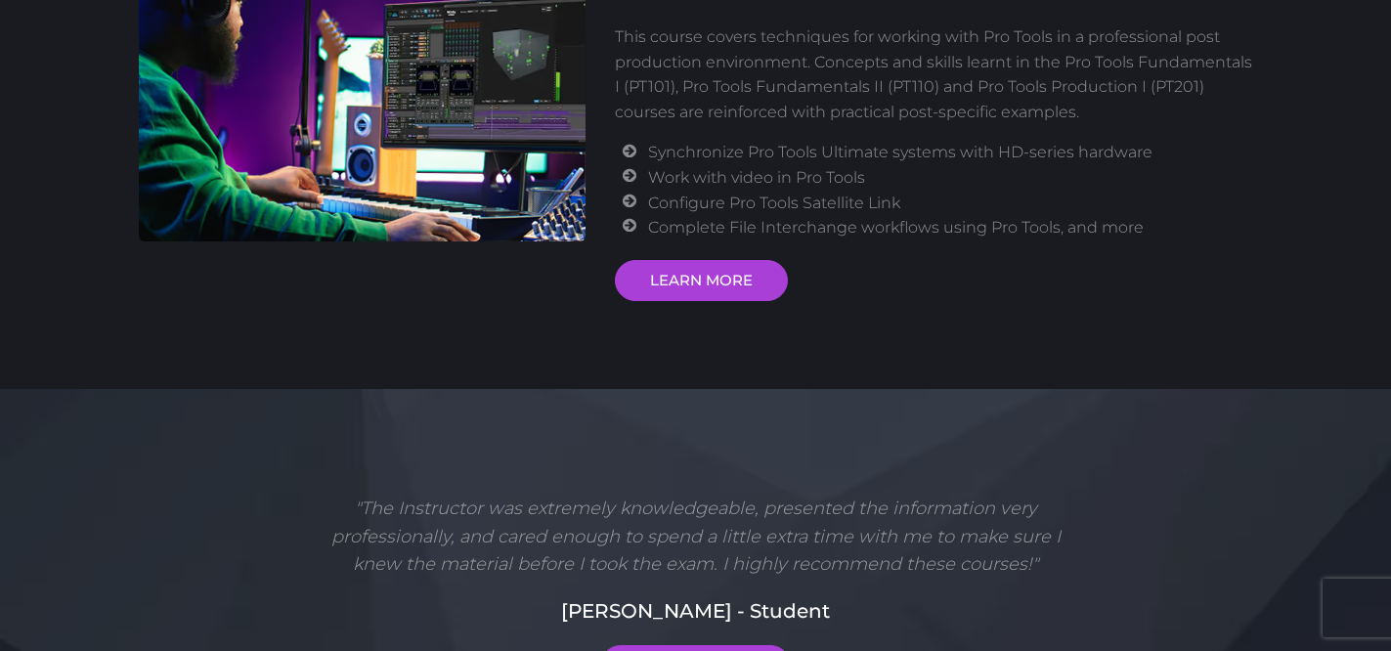
scroll to position [462, 0]
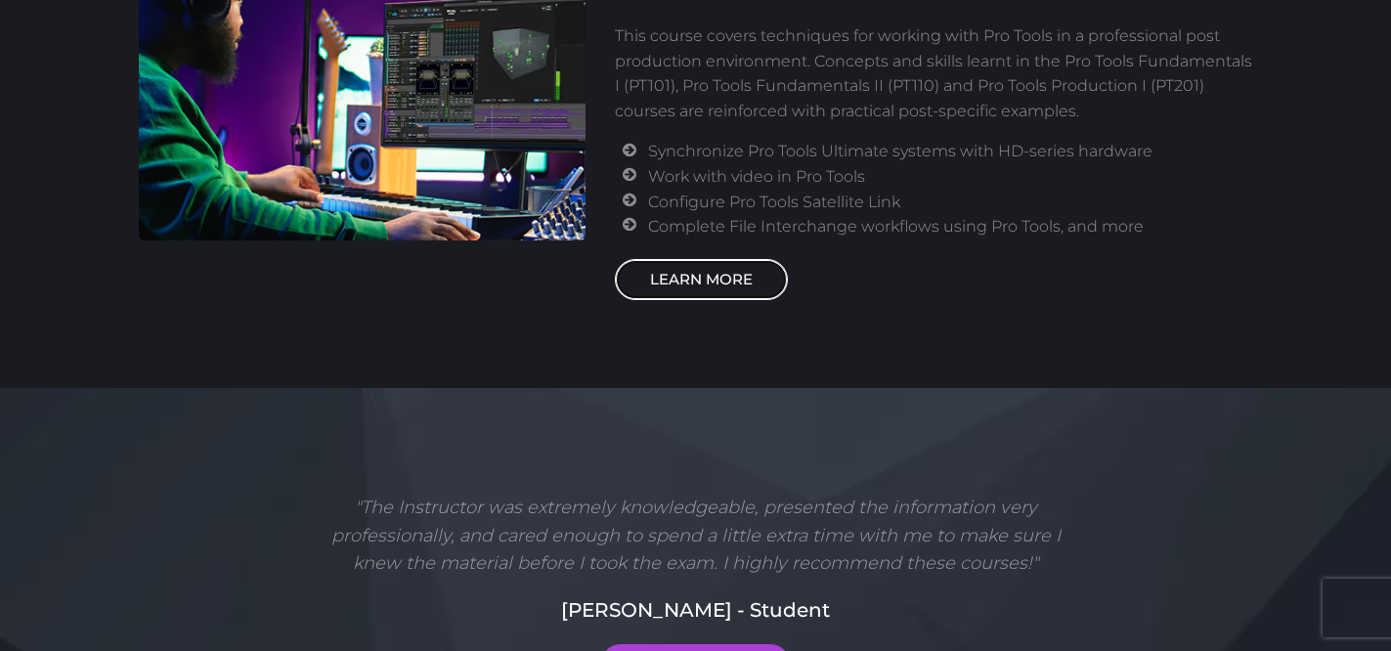
click at [709, 286] on link "LEARN MORE" at bounding box center [701, 279] width 173 height 41
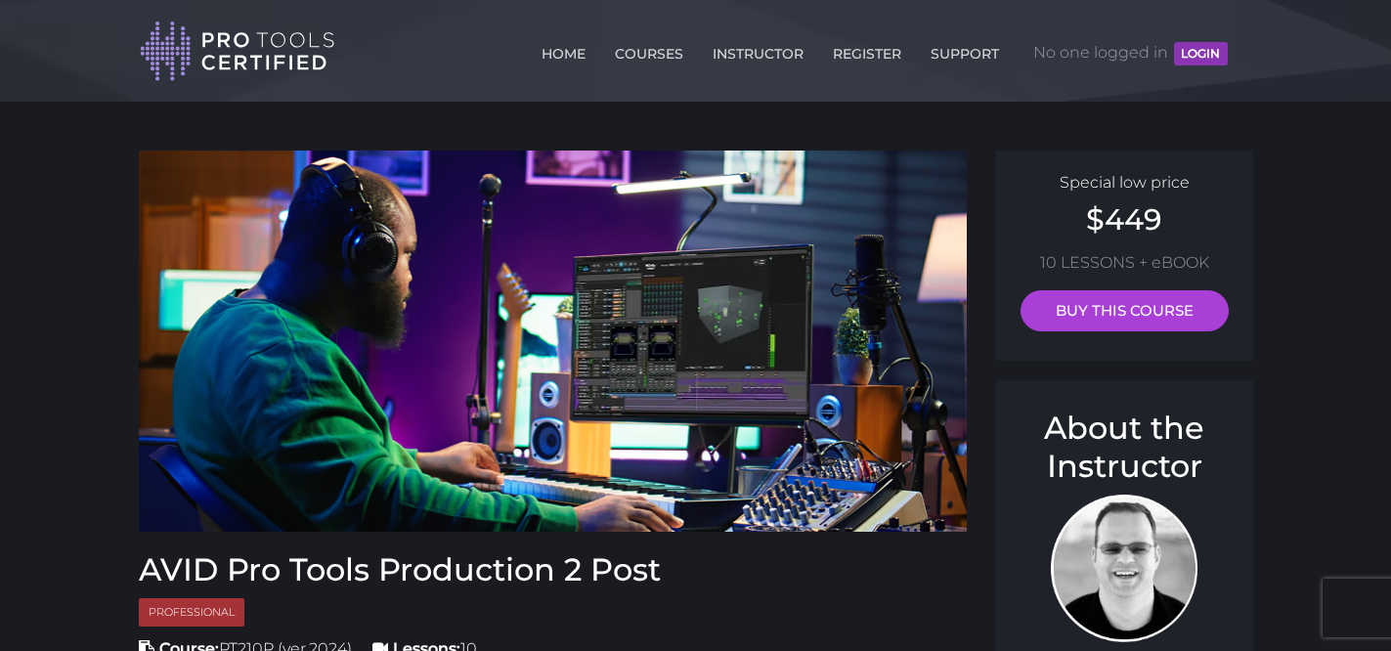
scroll to position [151, 0]
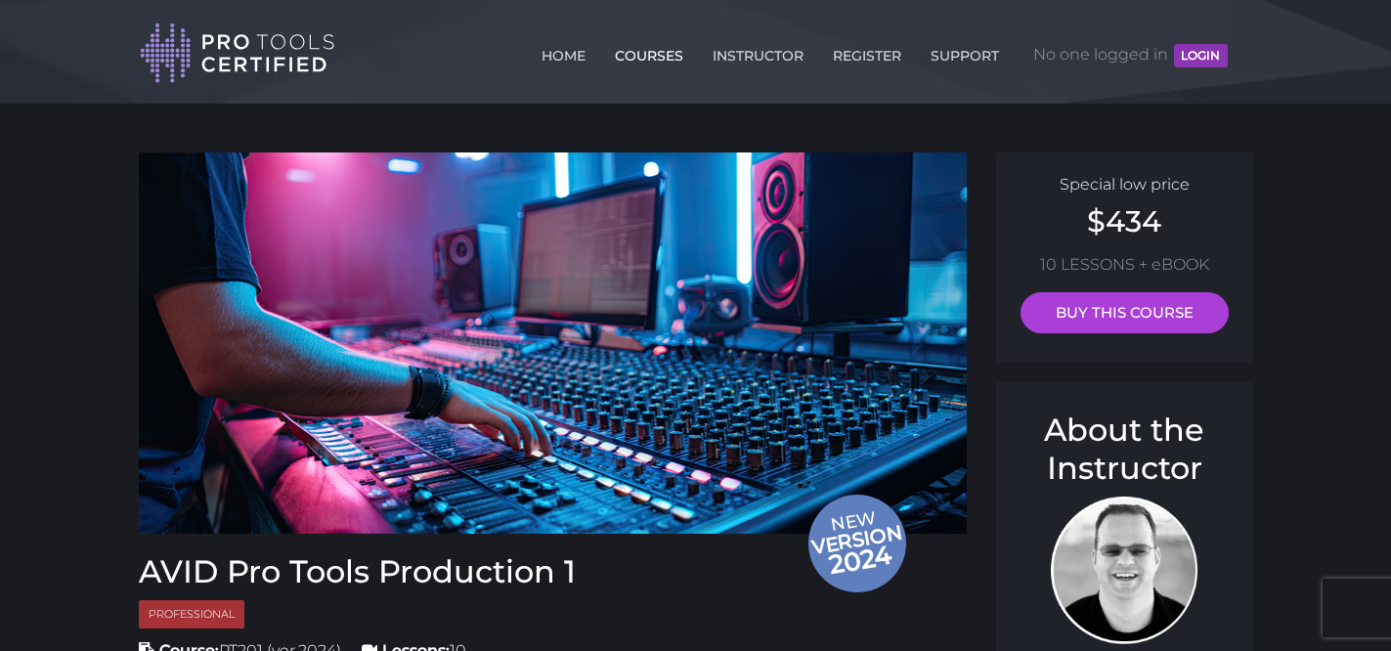
click at [634, 53] on link "COURSES" at bounding box center [649, 51] width 78 height 31
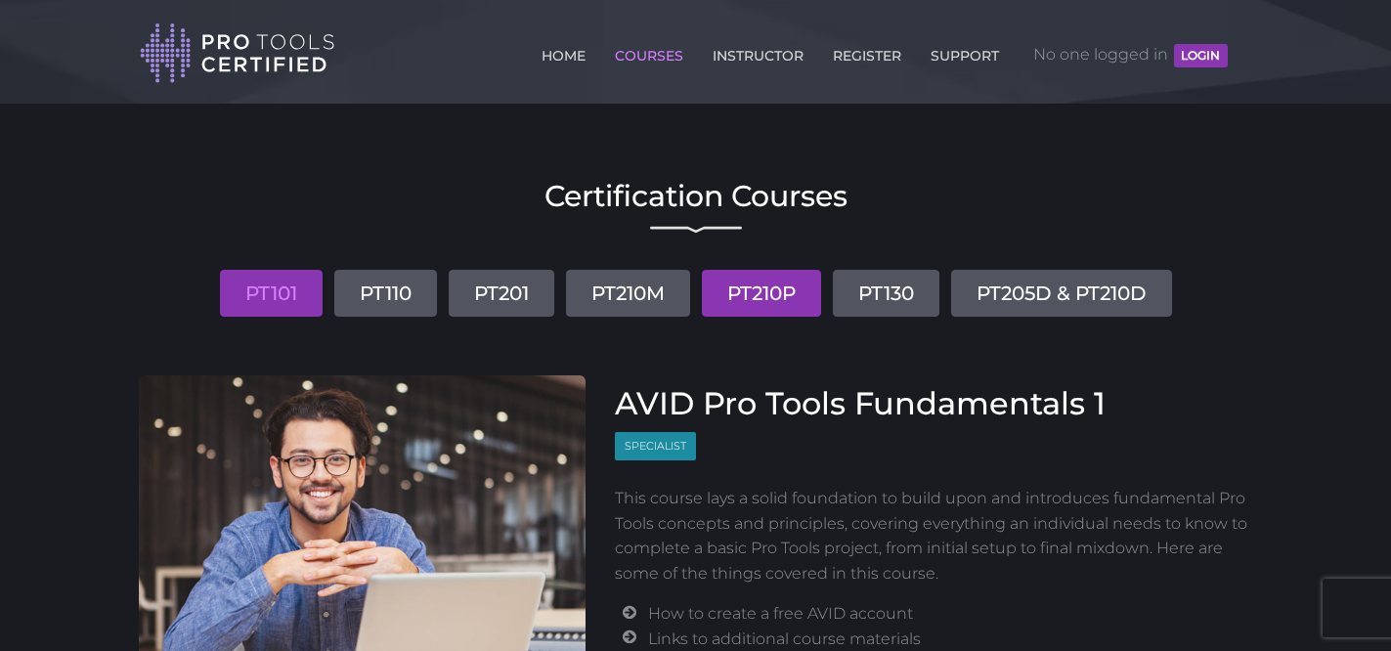
click at [764, 297] on link "PT210P" at bounding box center [761, 293] width 119 height 47
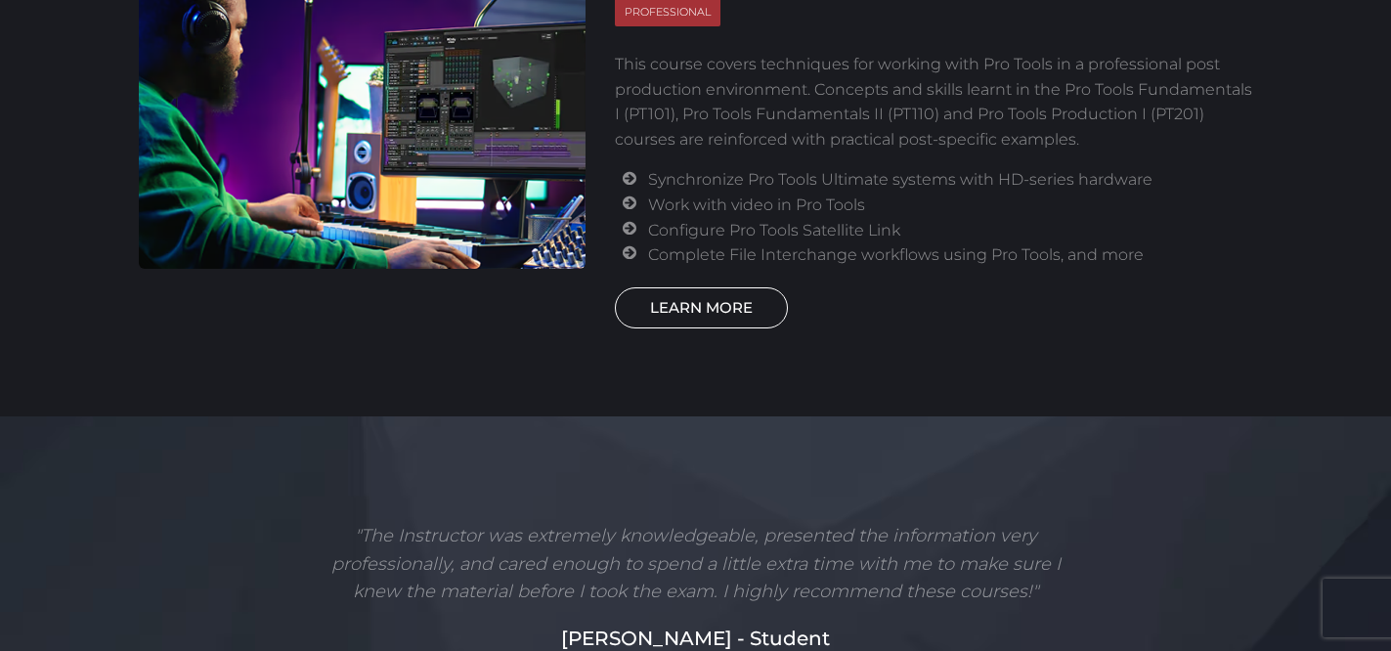
scroll to position [432, 0]
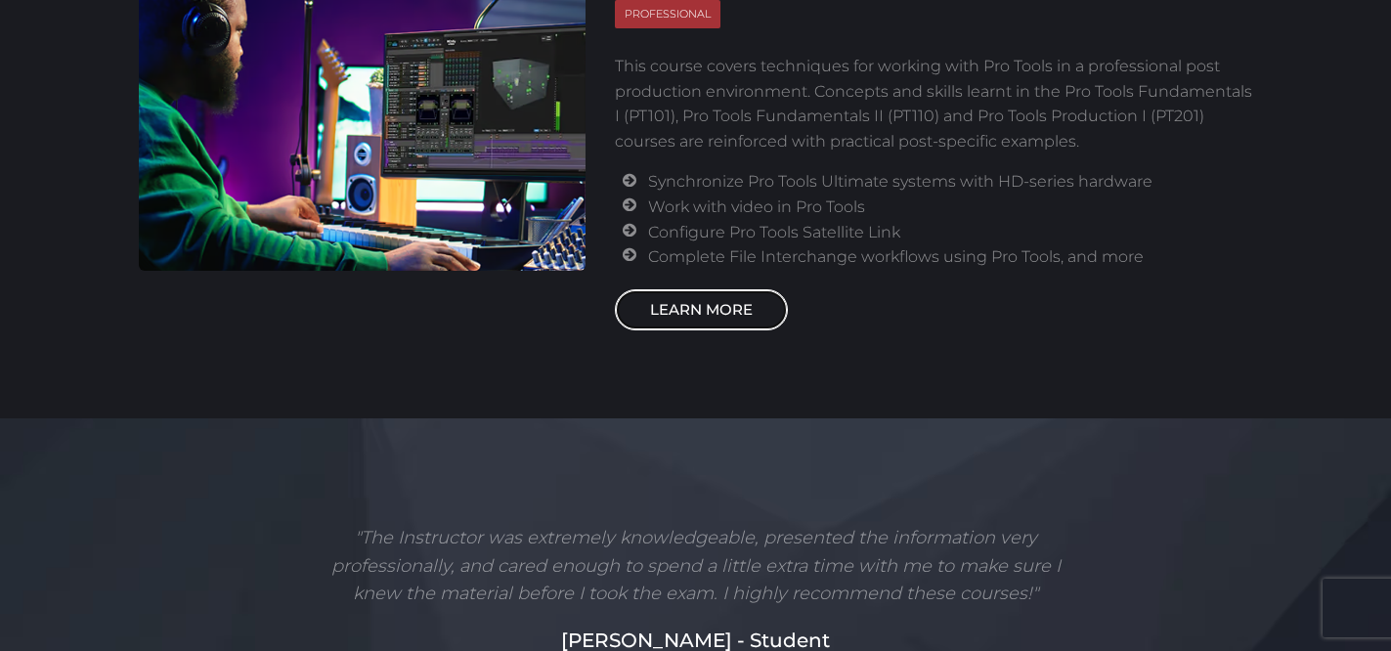
click at [684, 303] on link "LEARN MORE" at bounding box center [701, 309] width 173 height 41
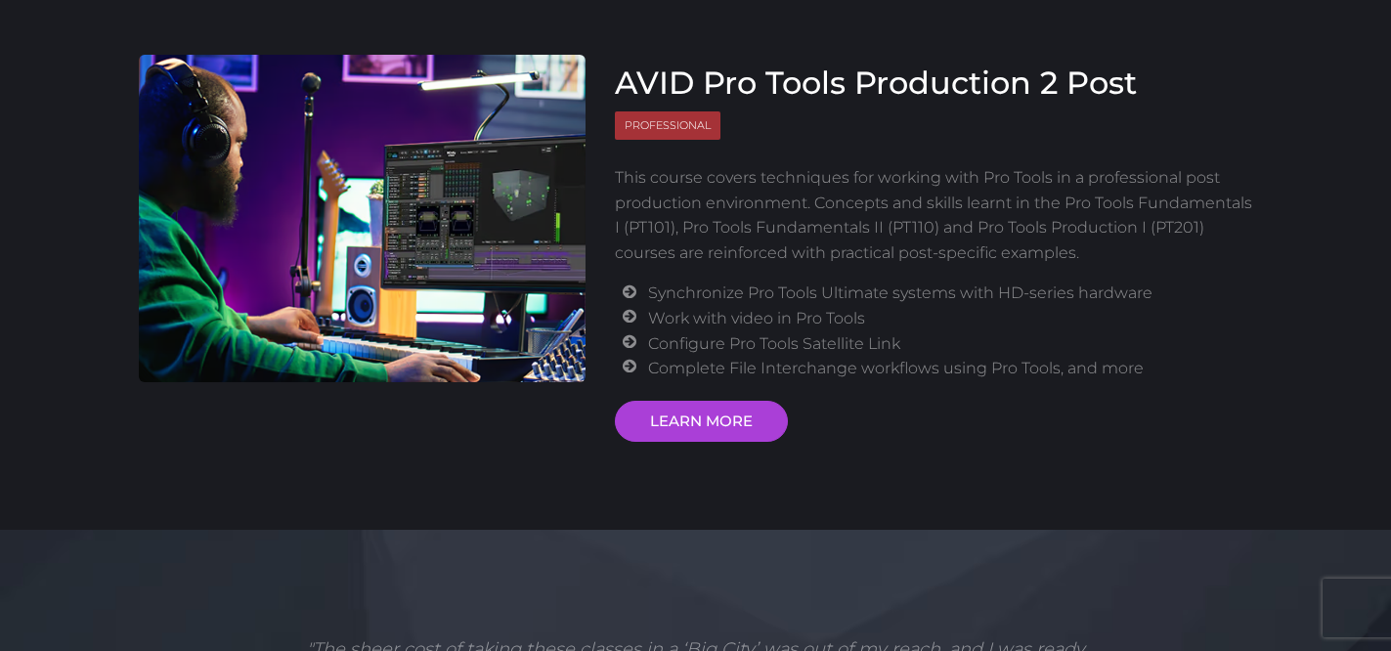
scroll to position [0, 0]
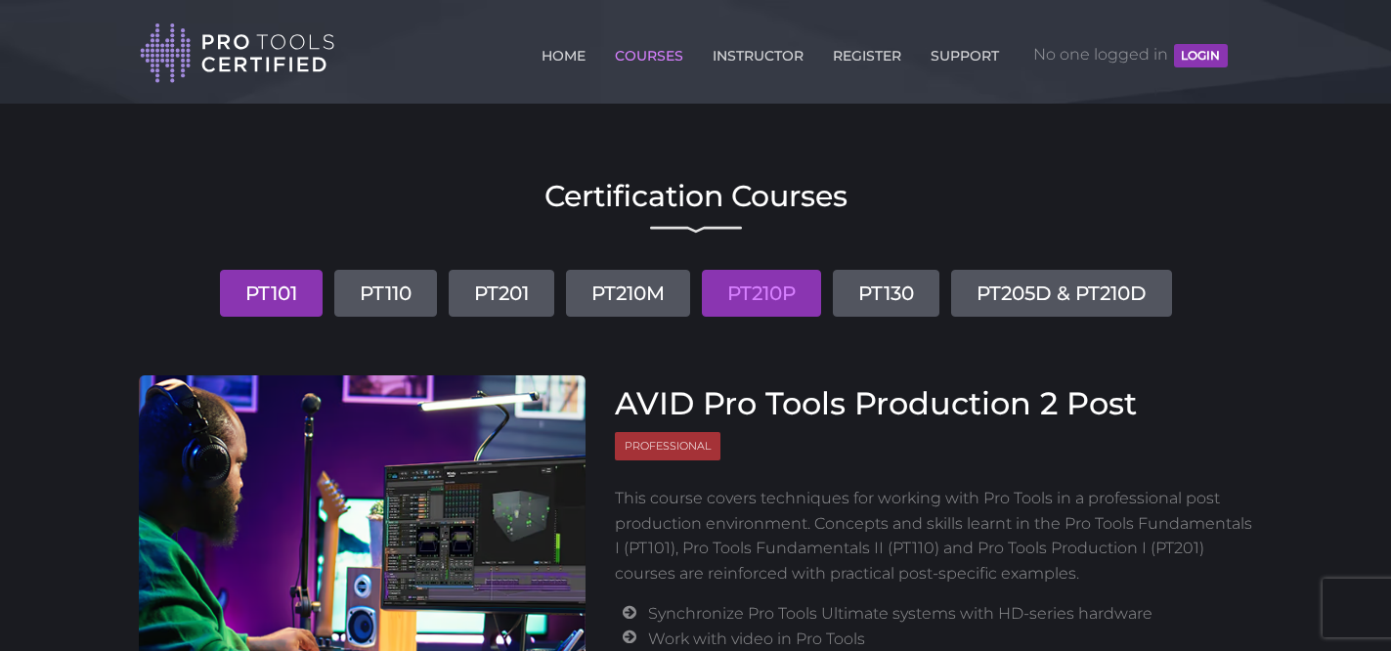
click at [248, 286] on link "PT101" at bounding box center [271, 293] width 103 height 47
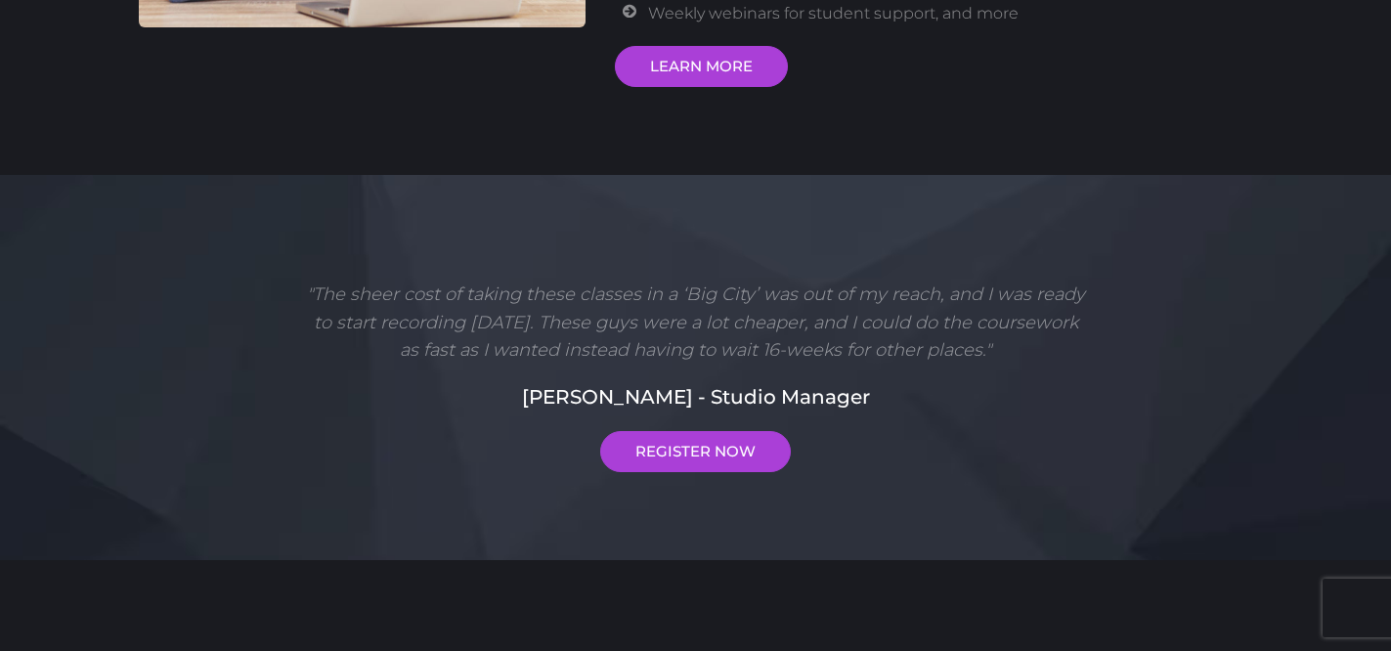
scroll to position [523, 0]
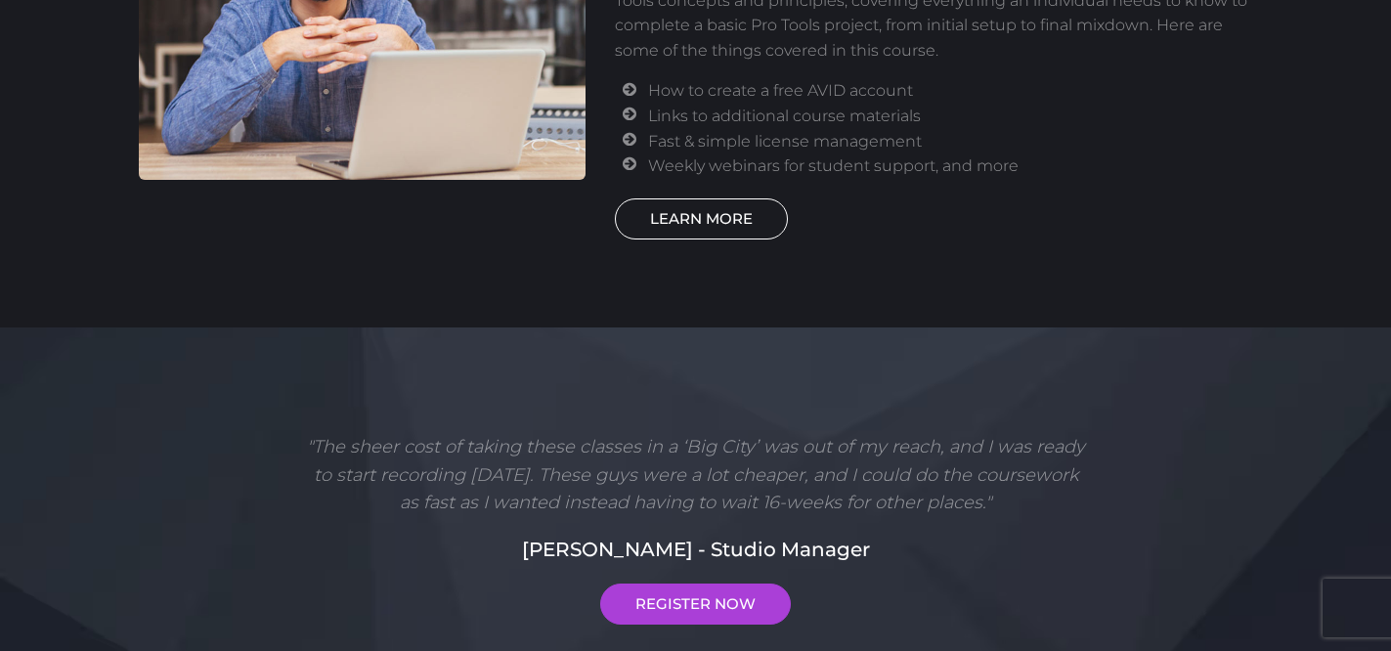
click at [666, 212] on link "LEARN MORE" at bounding box center [701, 218] width 173 height 41
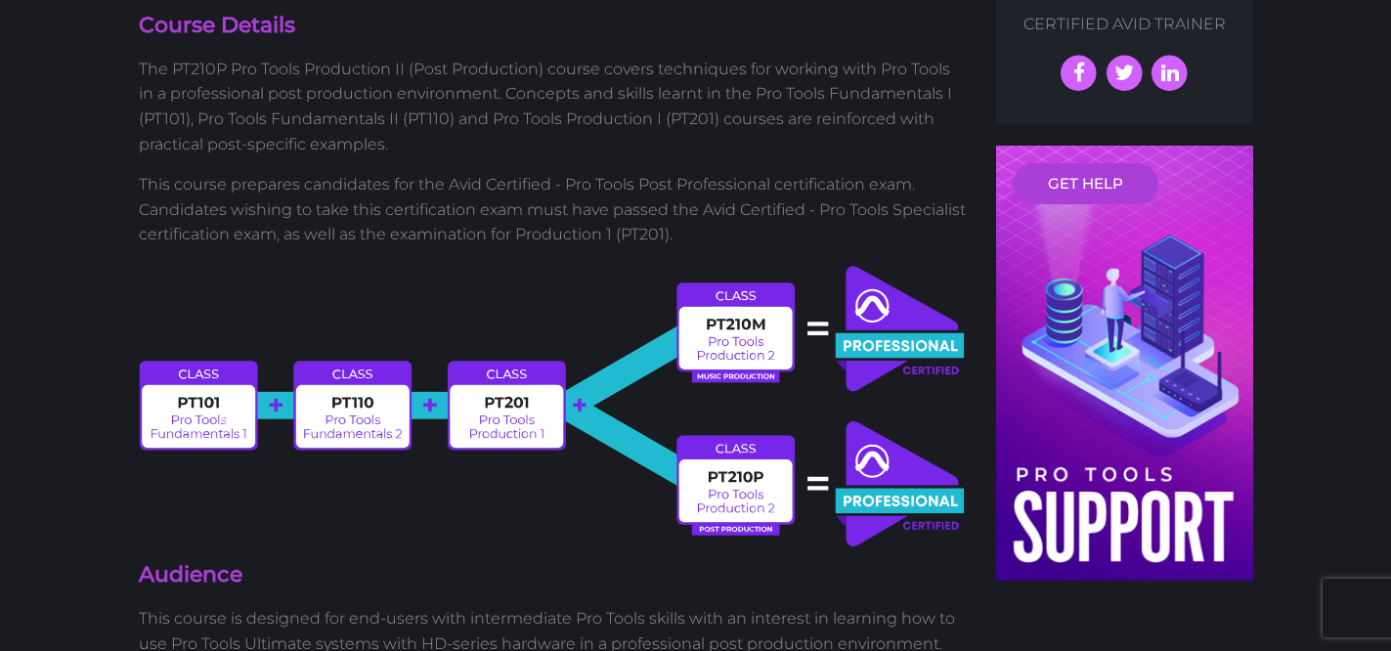
scroll to position [687, 0]
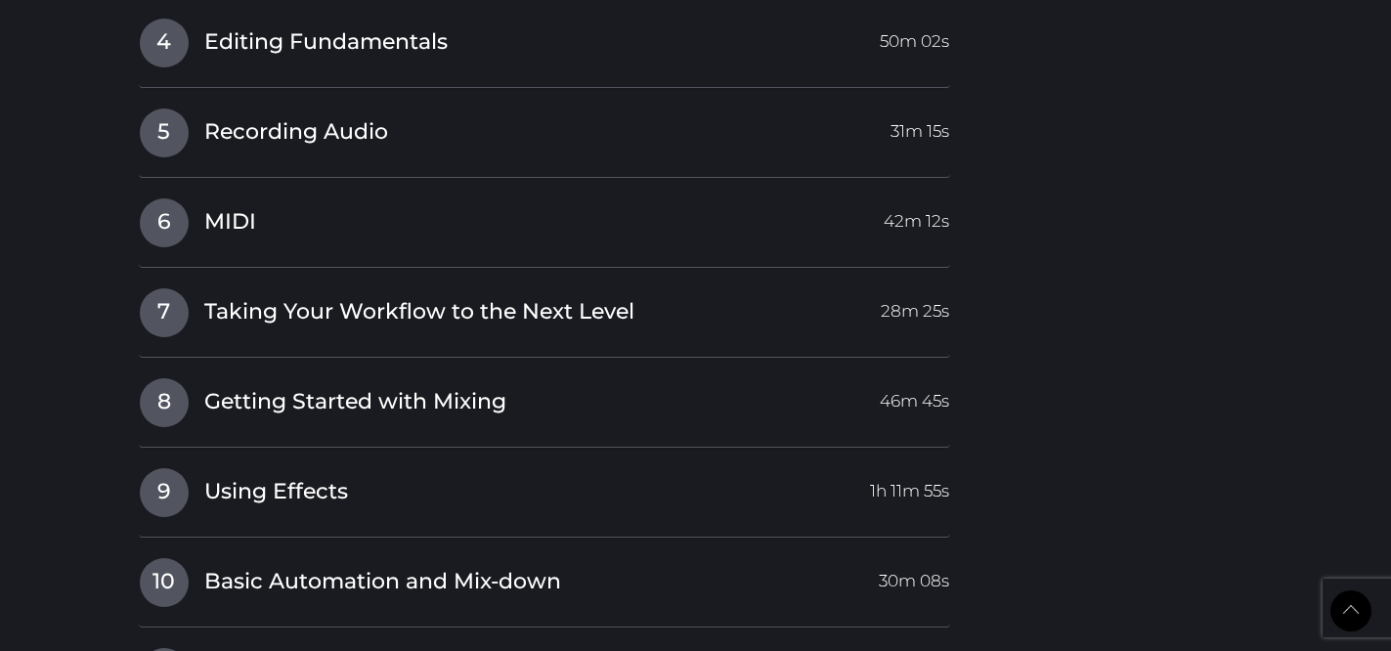
scroll to position [3409, 0]
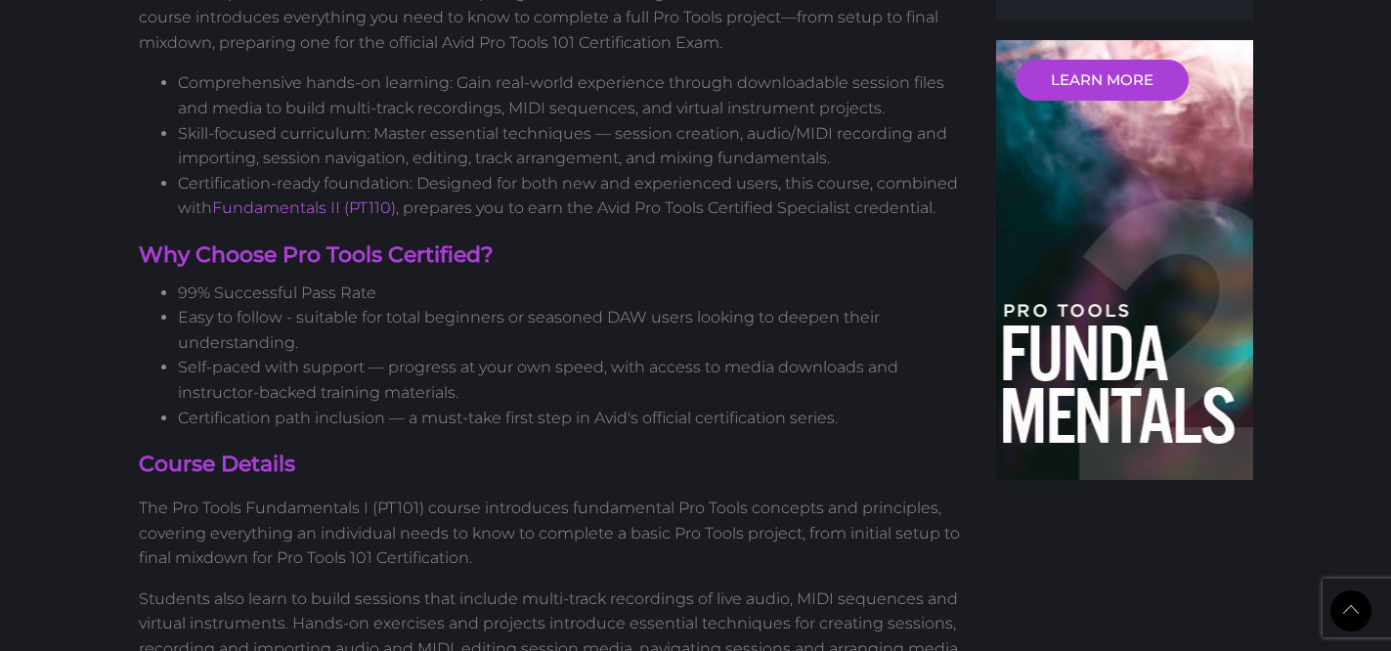
scroll to position [741, 0]
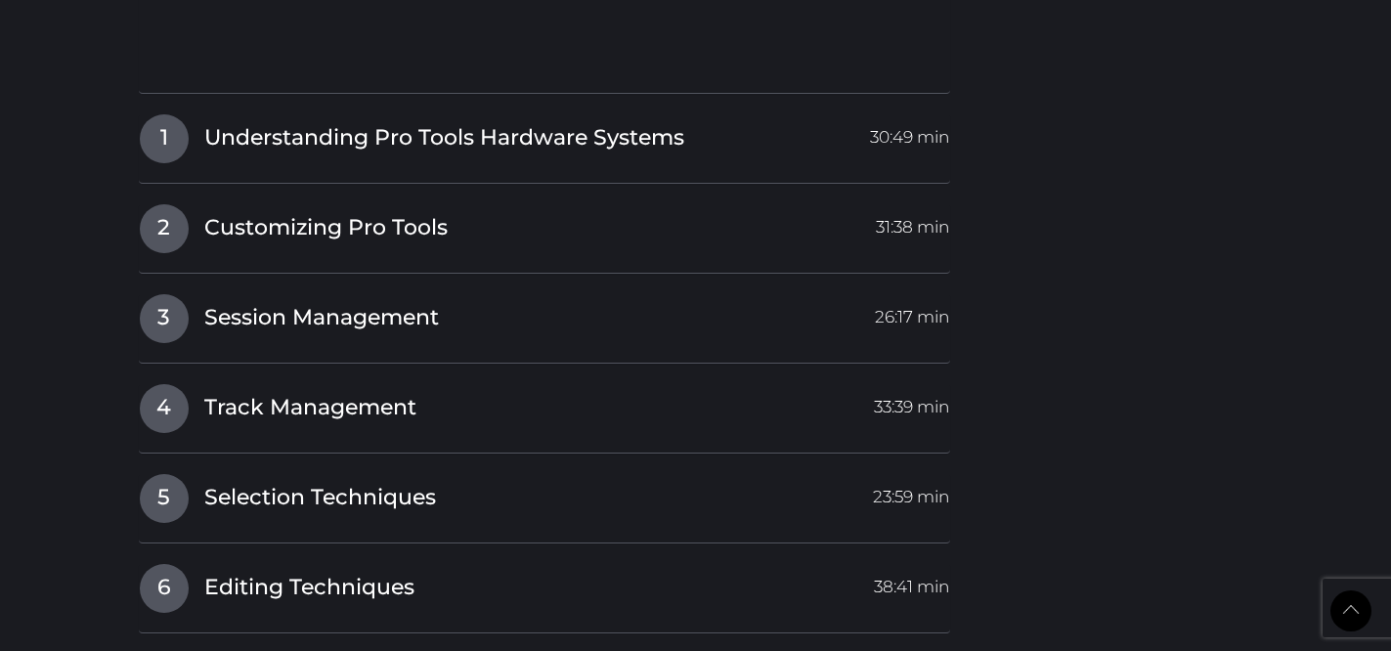
scroll to position [2886, 0]
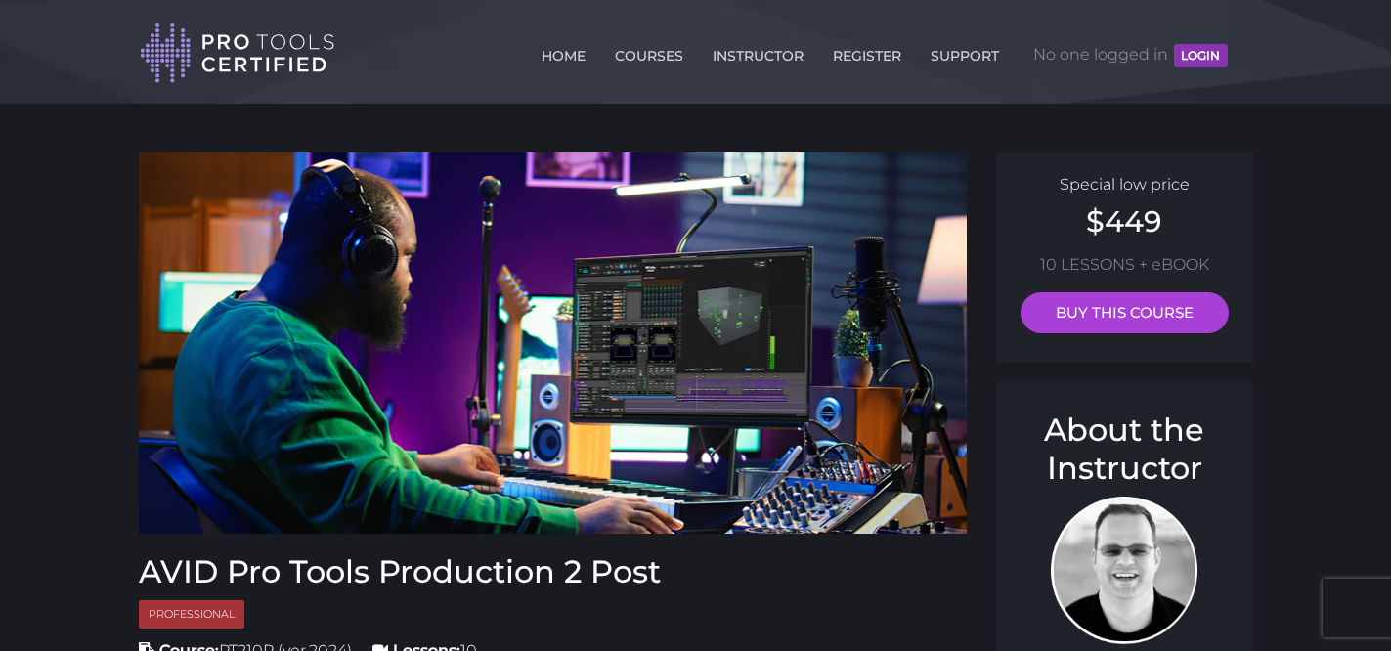
click at [286, 39] on img at bounding box center [237, 54] width 195 height 64
